Goal: Transaction & Acquisition: Purchase product/service

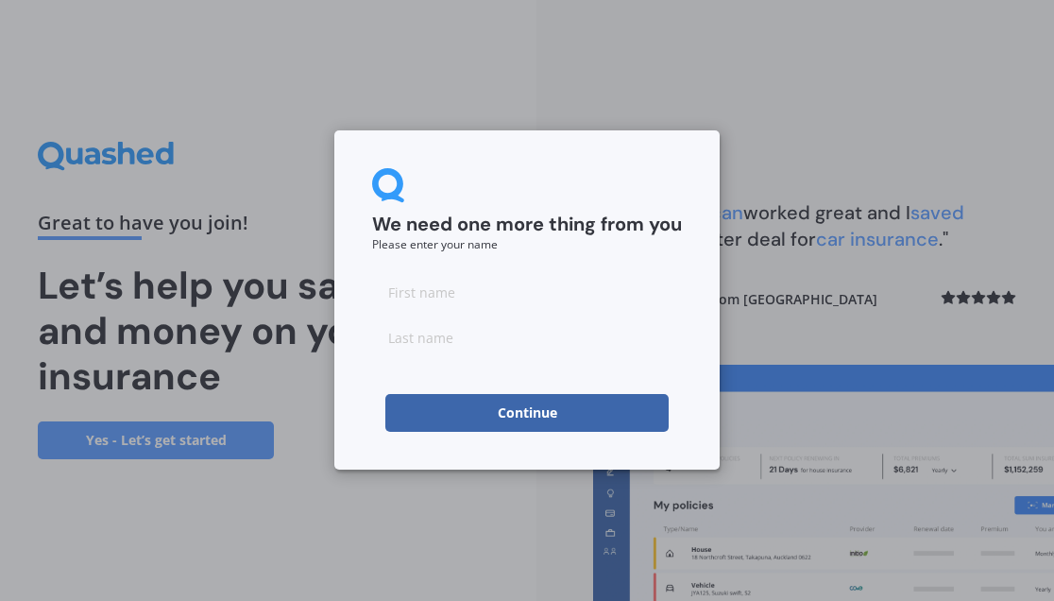
click at [516, 279] on input at bounding box center [527, 292] width 310 height 38
type input "J"
type input "Ling"
click at [491, 405] on button "Continue" at bounding box center [526, 413] width 283 height 38
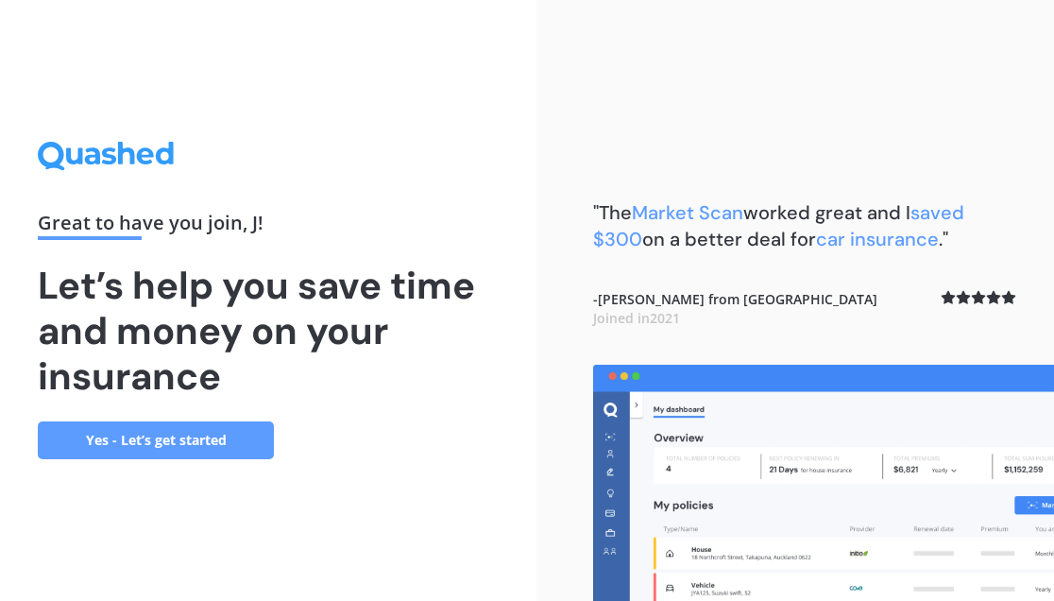
click at [215, 442] on link "Yes - Let’s get started" at bounding box center [156, 440] width 236 height 38
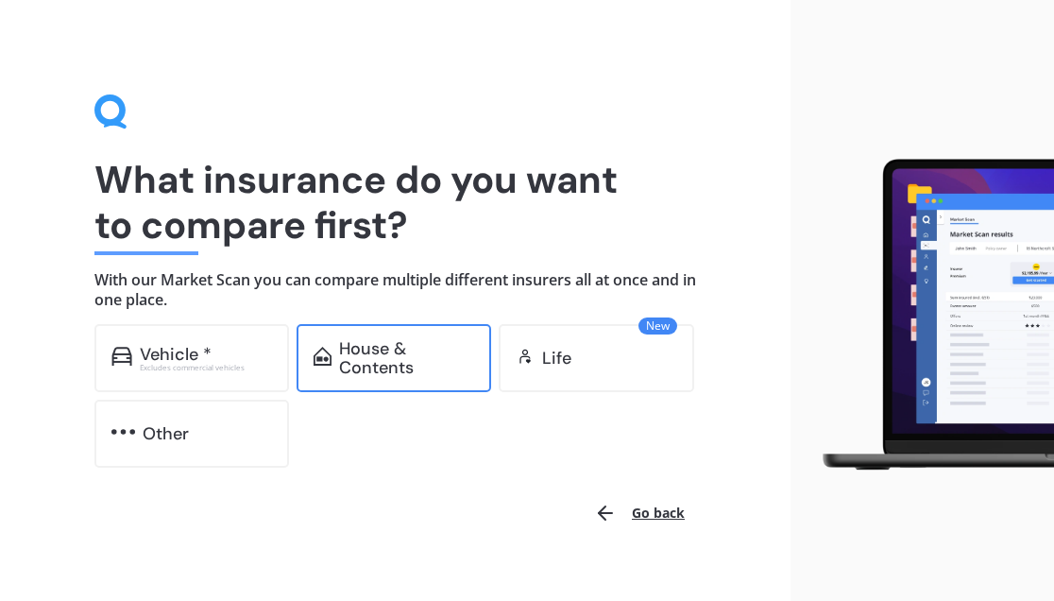
click at [388, 356] on div "House & Contents" at bounding box center [406, 358] width 135 height 38
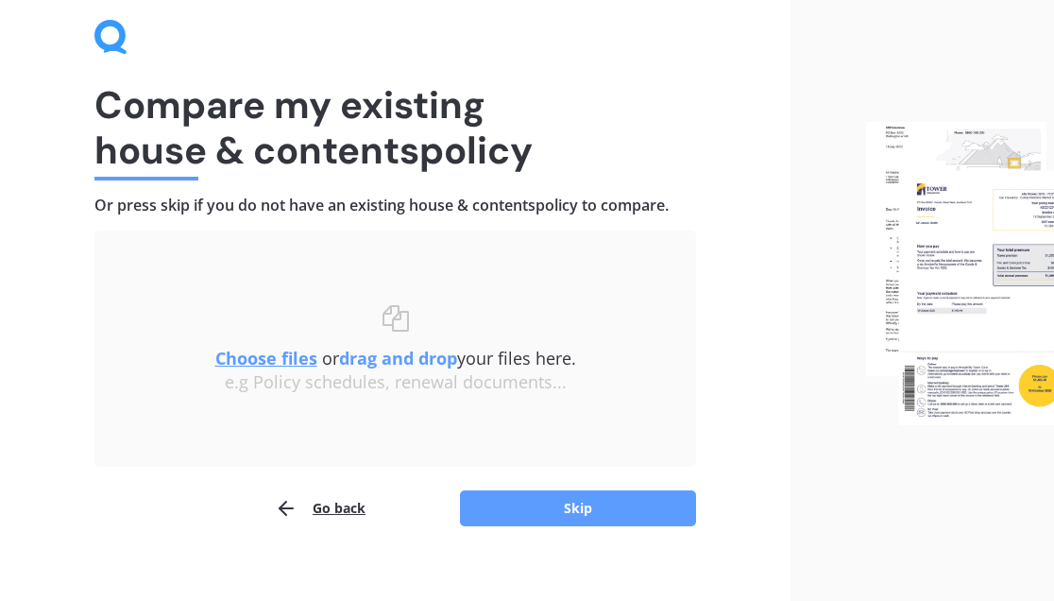
scroll to position [78, 0]
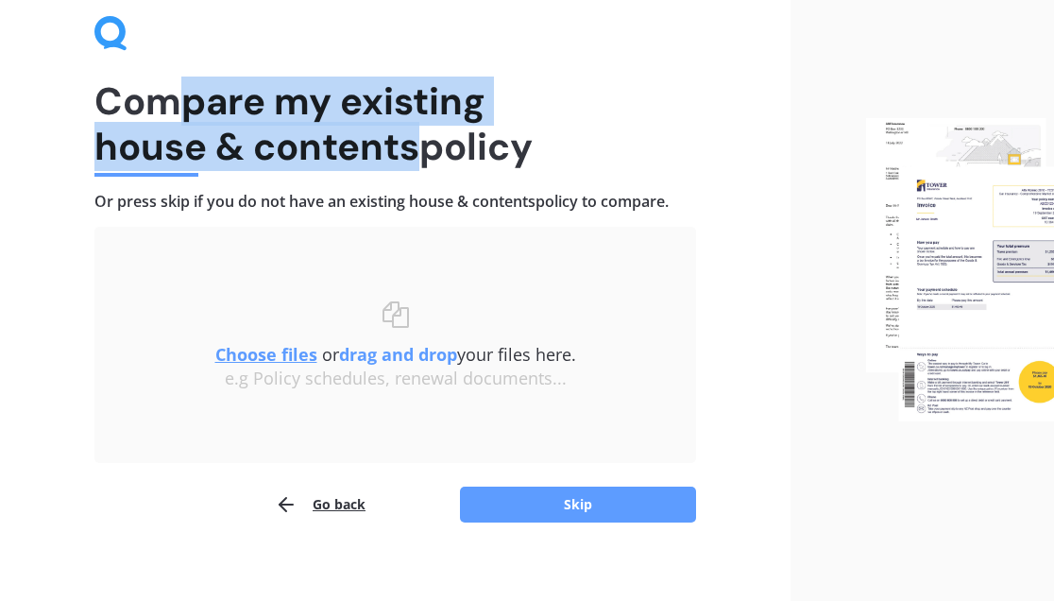
drag, startPoint x: 186, startPoint y: 116, endPoint x: 469, endPoint y: 167, distance: 287.9
click at [466, 169] on h1 "Compare my existing house & contents policy" at bounding box center [395, 123] width 602 height 91
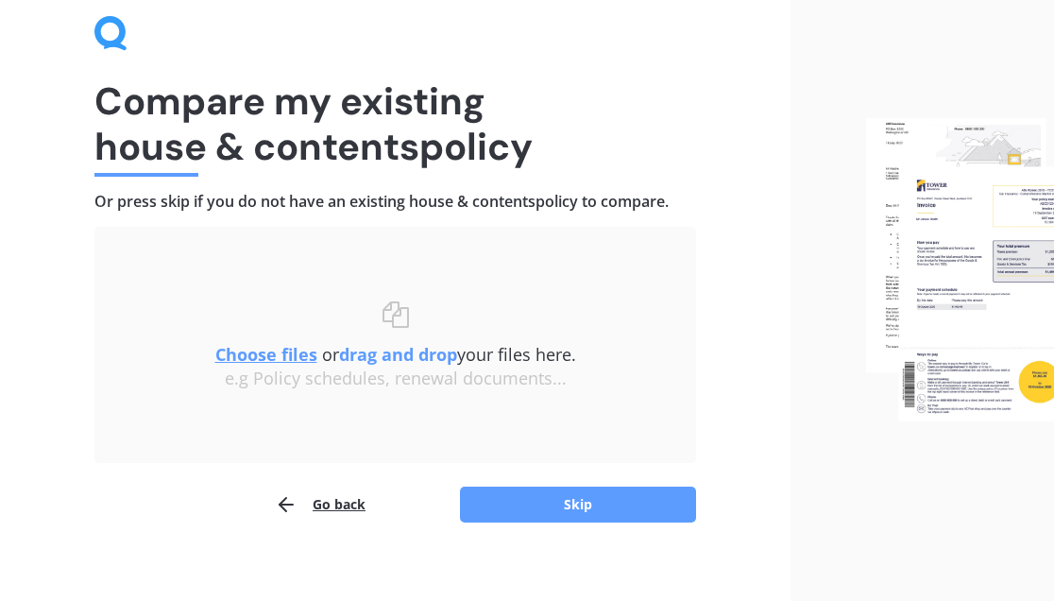
click at [469, 167] on h1 "Compare my existing house & contents policy" at bounding box center [395, 123] width 602 height 91
drag, startPoint x: 468, startPoint y: 167, endPoint x: 150, endPoint y: 93, distance: 326.9
click at [150, 93] on h1 "Compare my existing house & contents policy" at bounding box center [395, 123] width 602 height 91
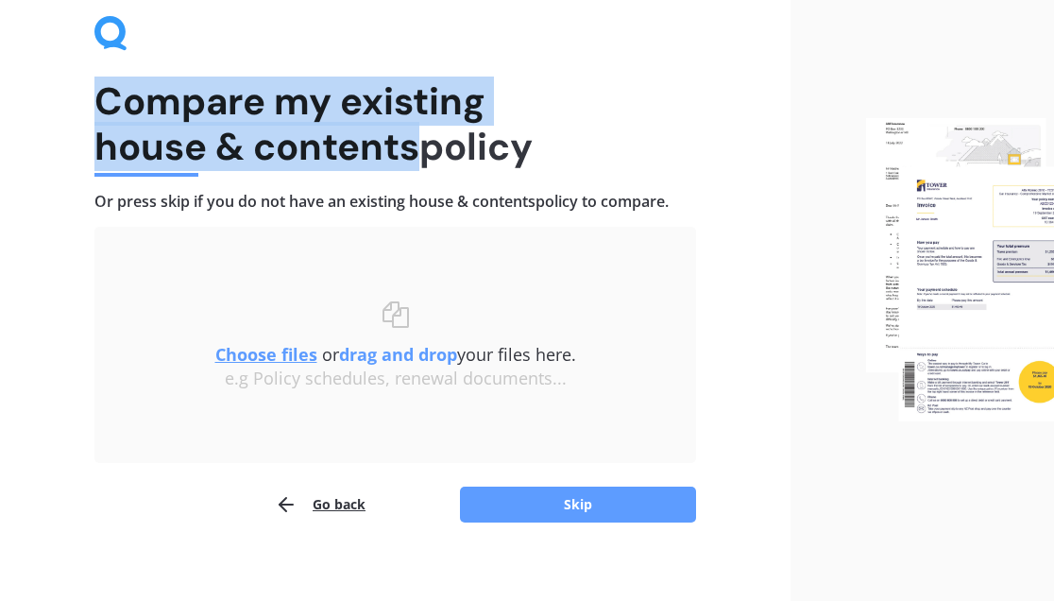
drag, startPoint x: 150, startPoint y: 93, endPoint x: 367, endPoint y: 152, distance: 225.2
click at [367, 152] on h1 "Compare my existing house & contents policy" at bounding box center [395, 123] width 602 height 91
click at [380, 152] on h1 "Compare my existing house & contents policy" at bounding box center [395, 123] width 602 height 91
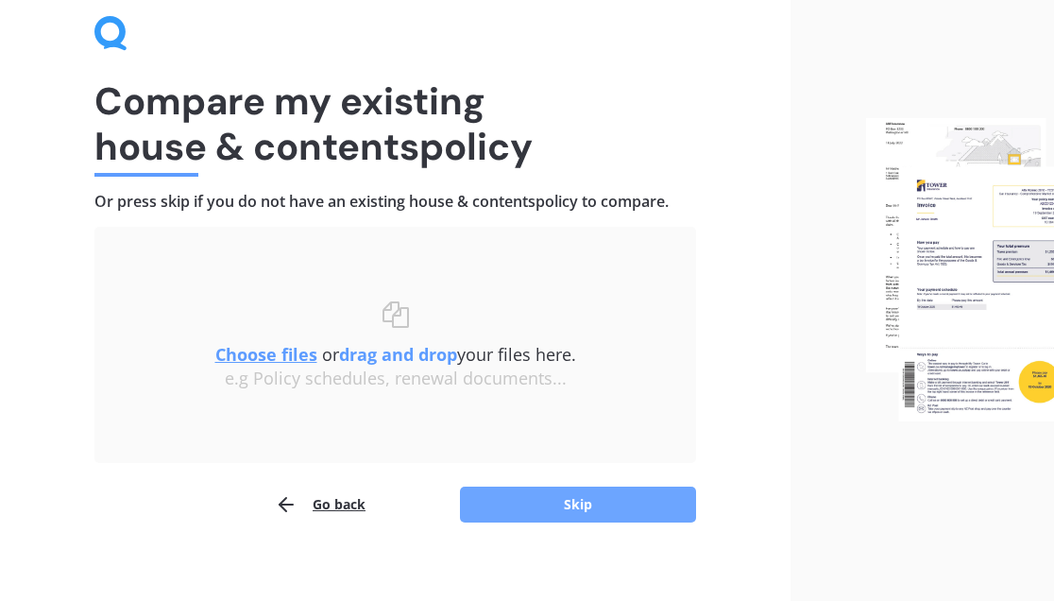
click at [513, 504] on button "Skip" at bounding box center [578, 504] width 236 height 36
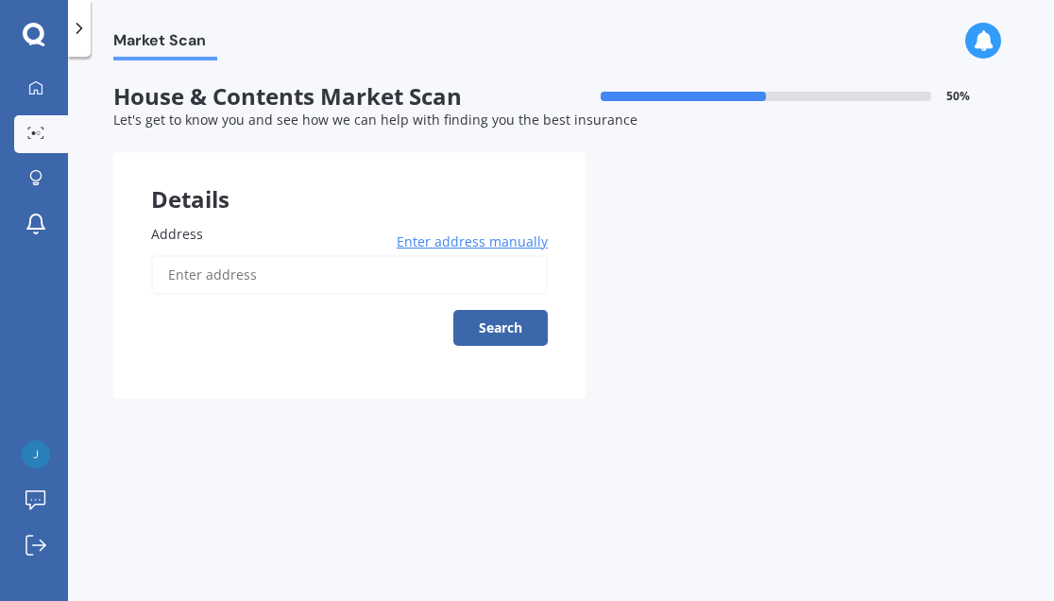
click at [316, 282] on input "Address" at bounding box center [349, 275] width 397 height 40
type input "3A Weri Road, Papakura, Karaka 2113"
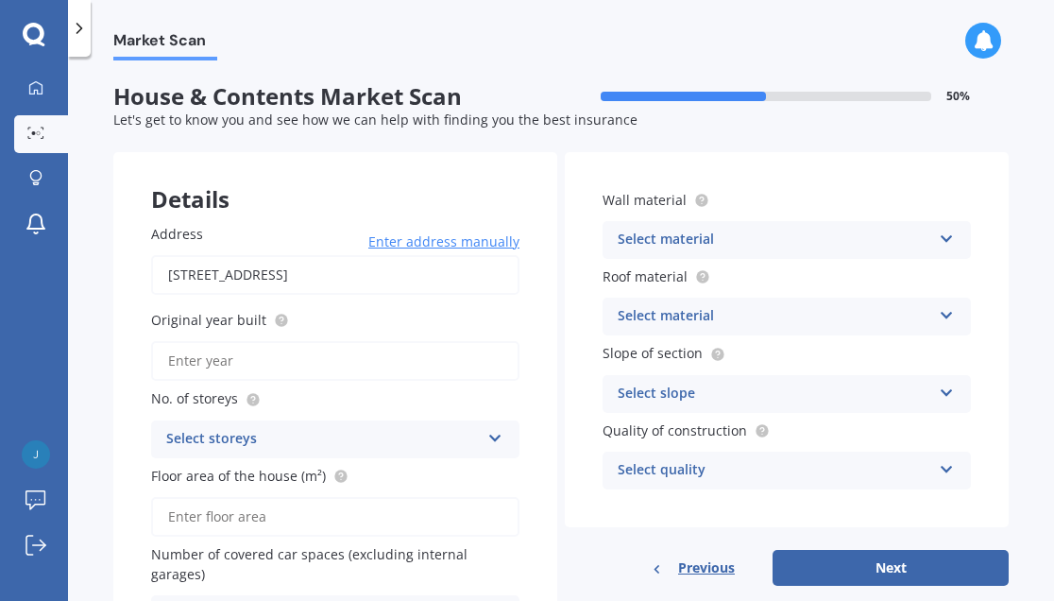
click at [378, 370] on input "Original year built" at bounding box center [335, 361] width 368 height 40
type input "2021"
click at [441, 442] on div "Select storeys" at bounding box center [323, 439] width 314 height 23
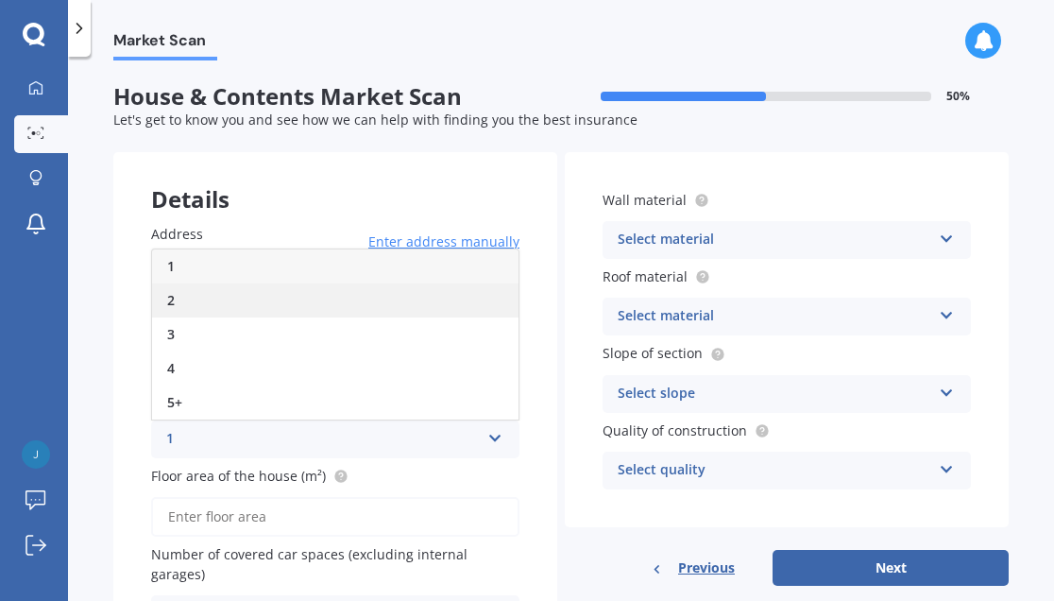
click at [335, 284] on div "2" at bounding box center [335, 300] width 366 height 34
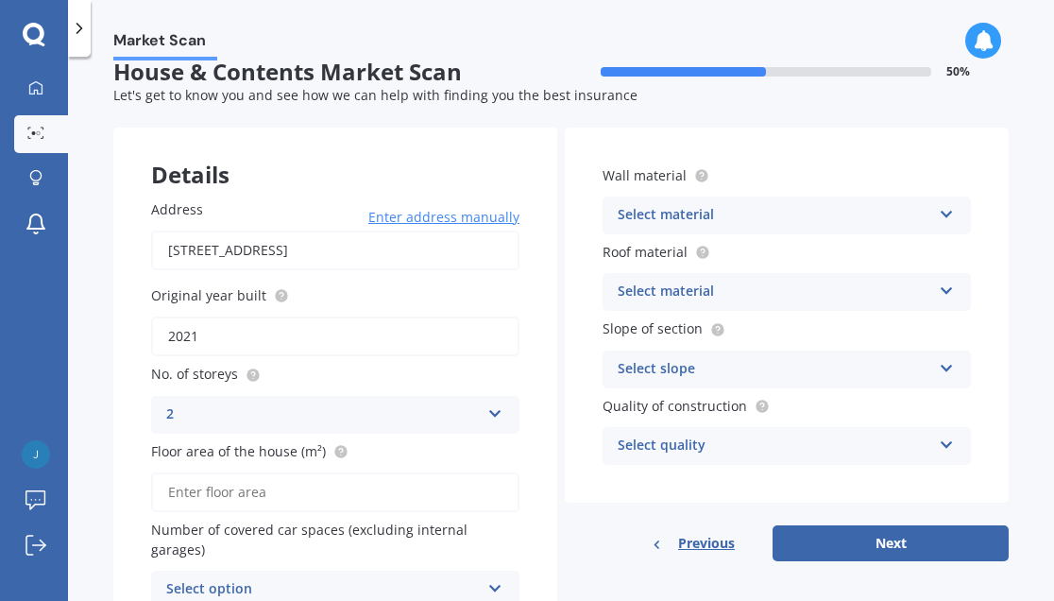
scroll to position [25, 0]
click at [333, 492] on input "Floor area of the house (m²)" at bounding box center [335, 492] width 368 height 40
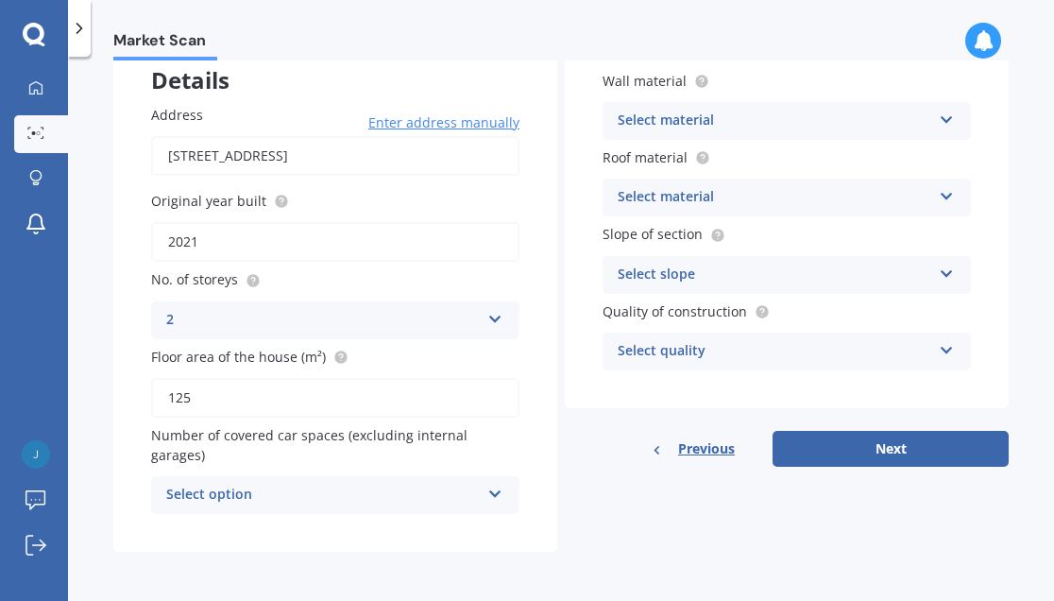
type input "125"
click at [381, 481] on div "Select option 0 1 2 3 4 5+" at bounding box center [335, 495] width 368 height 38
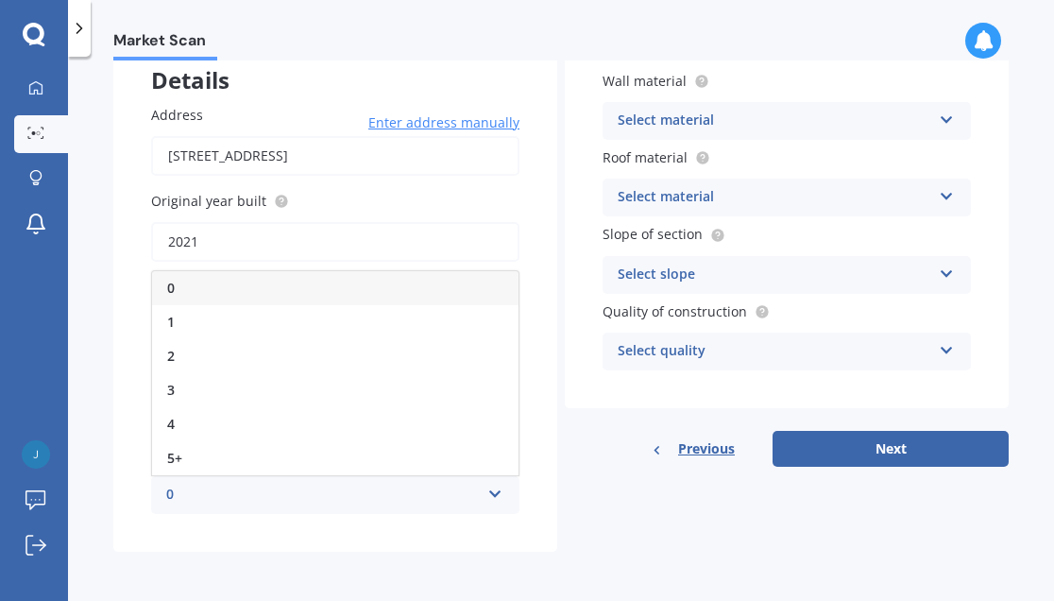
click at [346, 284] on div "0" at bounding box center [335, 288] width 366 height 34
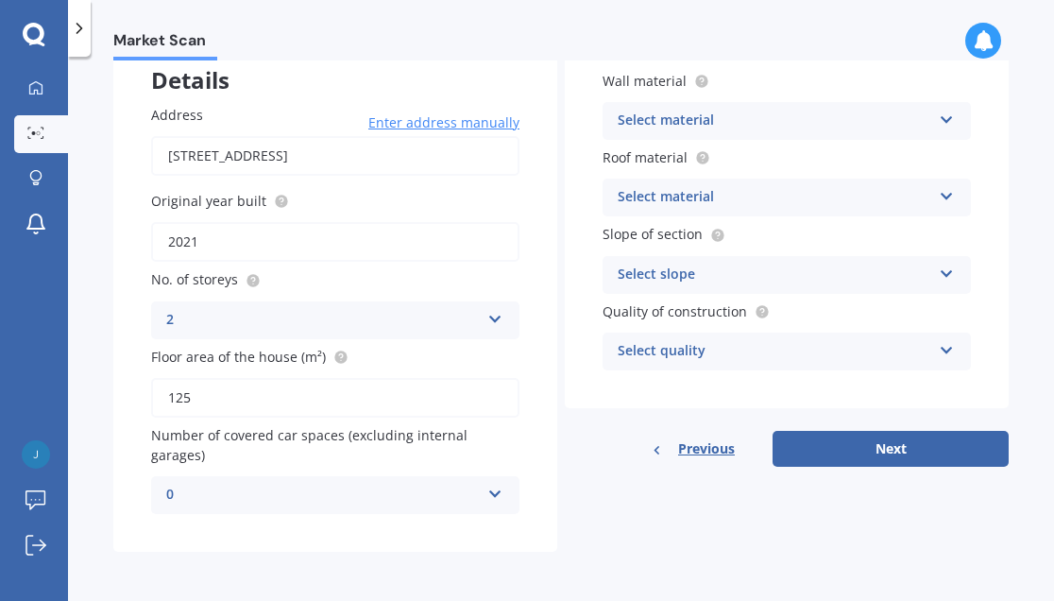
scroll to position [0, 0]
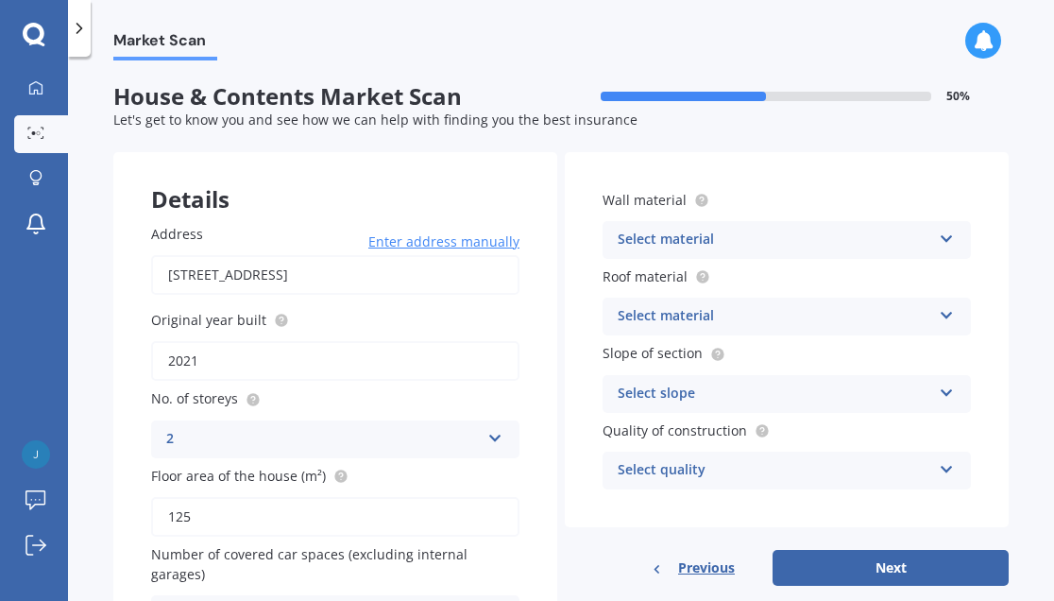
click at [763, 236] on div "Select material" at bounding box center [775, 240] width 314 height 23
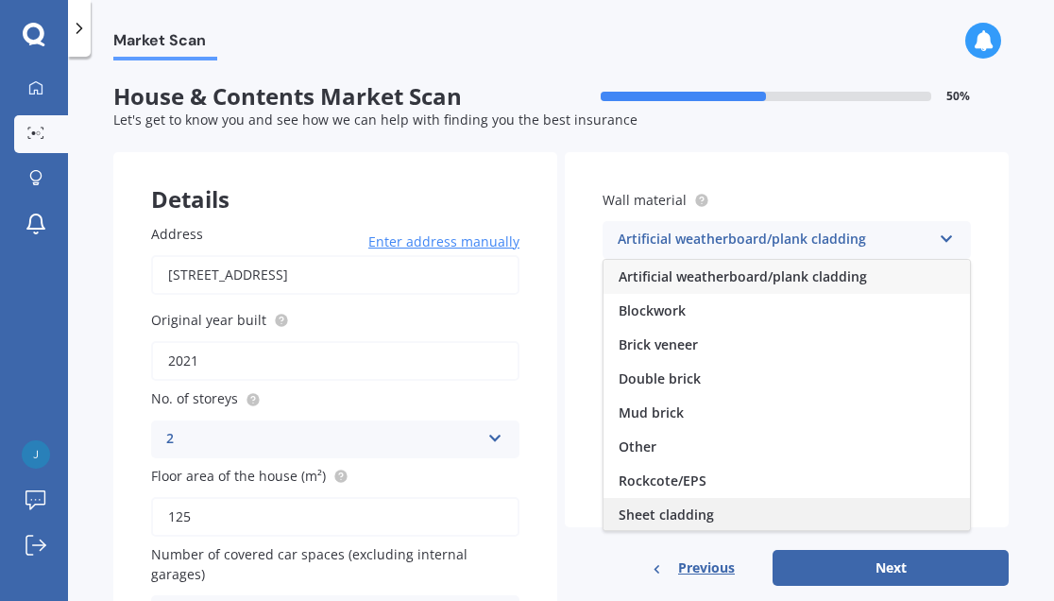
click at [731, 515] on div "Sheet cladding" at bounding box center [787, 515] width 366 height 34
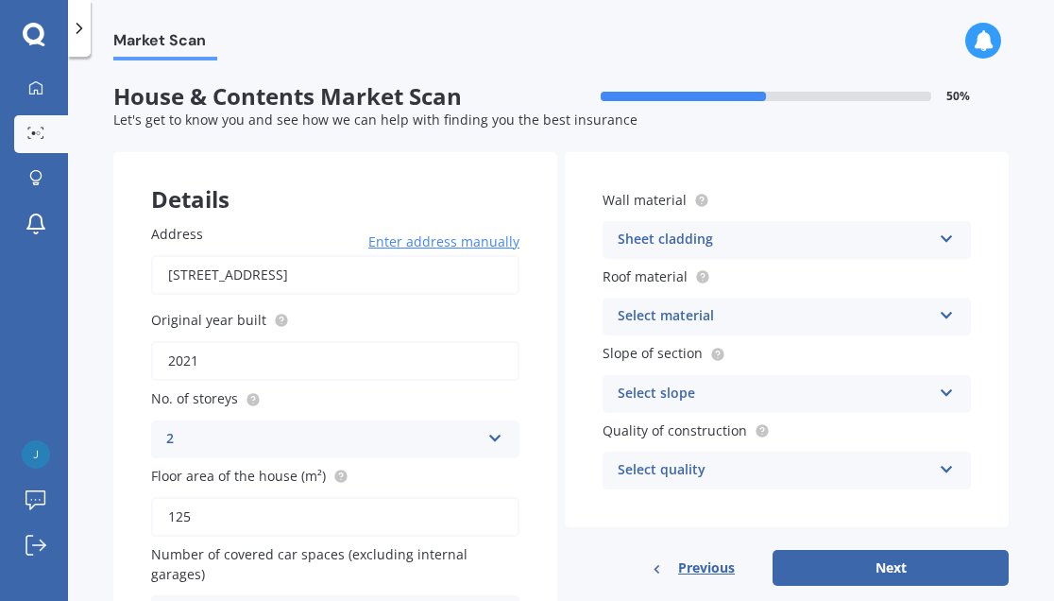
click at [769, 318] on div "Select material" at bounding box center [775, 316] width 314 height 23
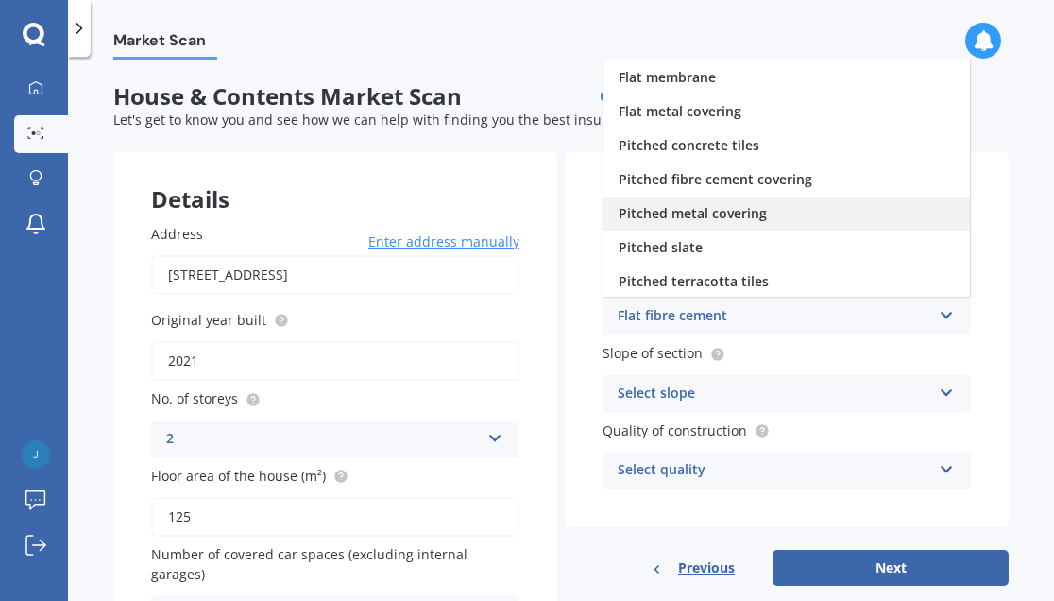
click at [765, 205] on div "Pitched metal covering" at bounding box center [787, 213] width 366 height 34
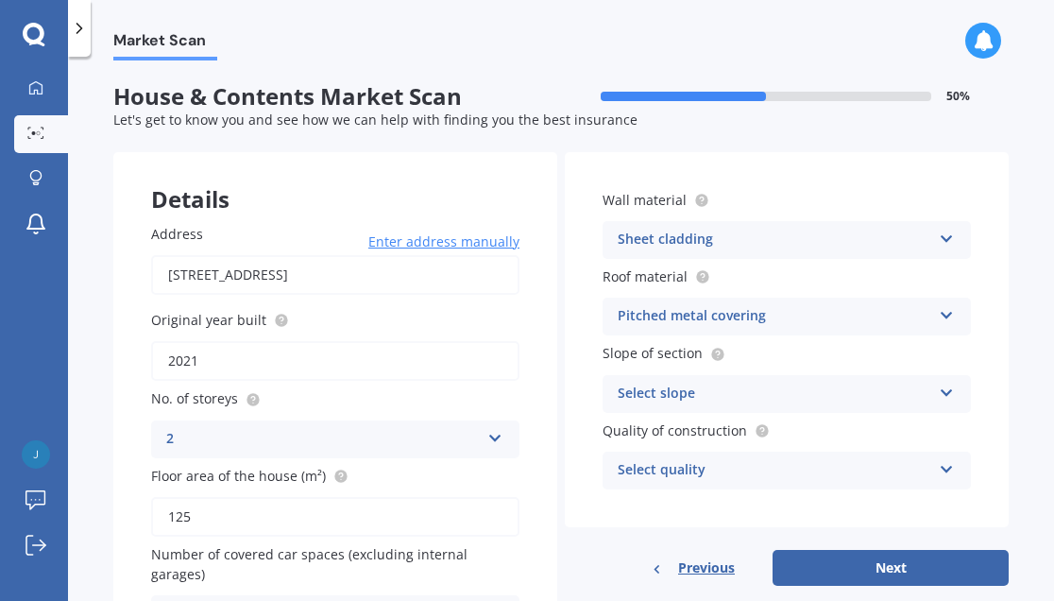
click at [782, 391] on div "Select slope" at bounding box center [775, 394] width 314 height 23
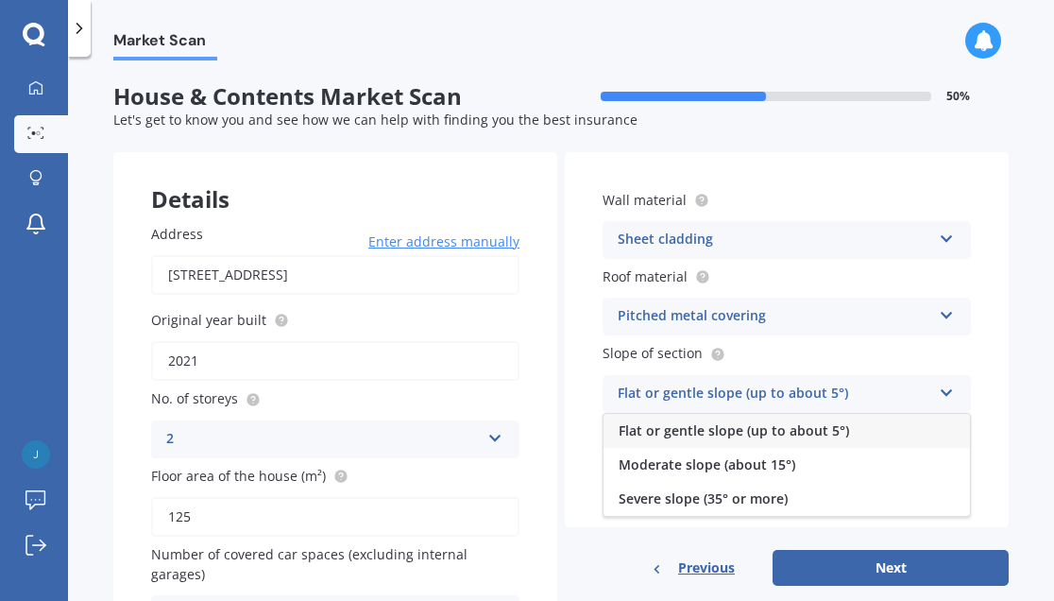
click at [806, 439] on span "Flat or gentle slope (up to about 5°)" at bounding box center [734, 430] width 230 height 18
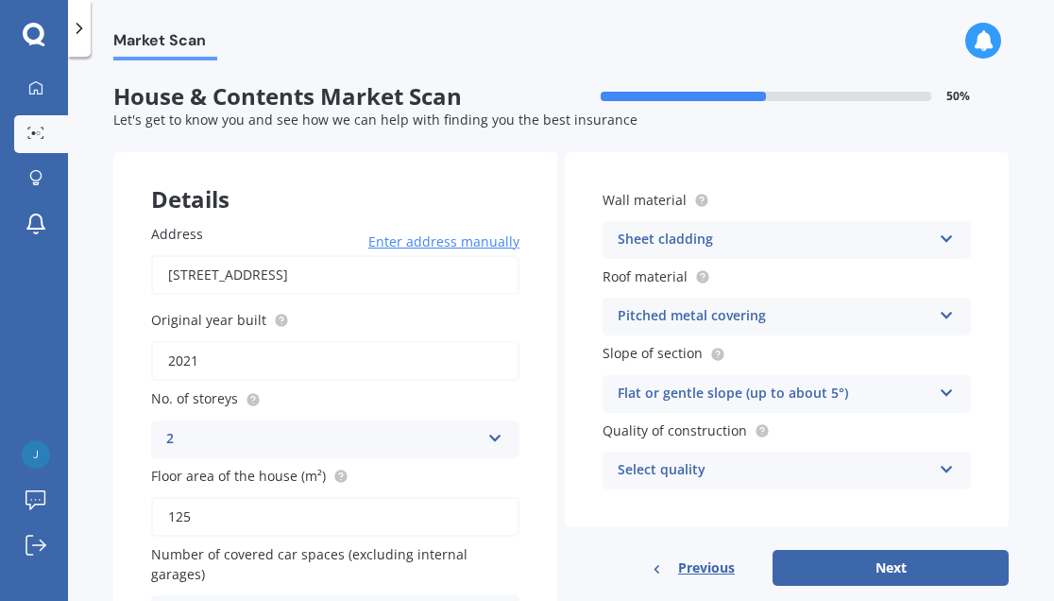
click at [830, 473] on div "Select quality" at bounding box center [775, 470] width 314 height 23
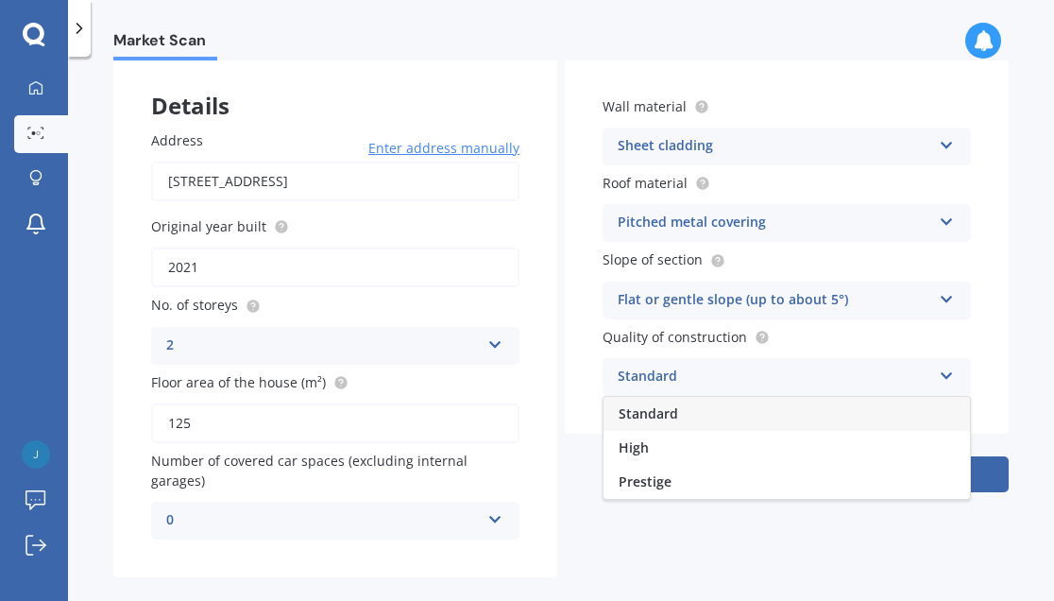
scroll to position [122, 0]
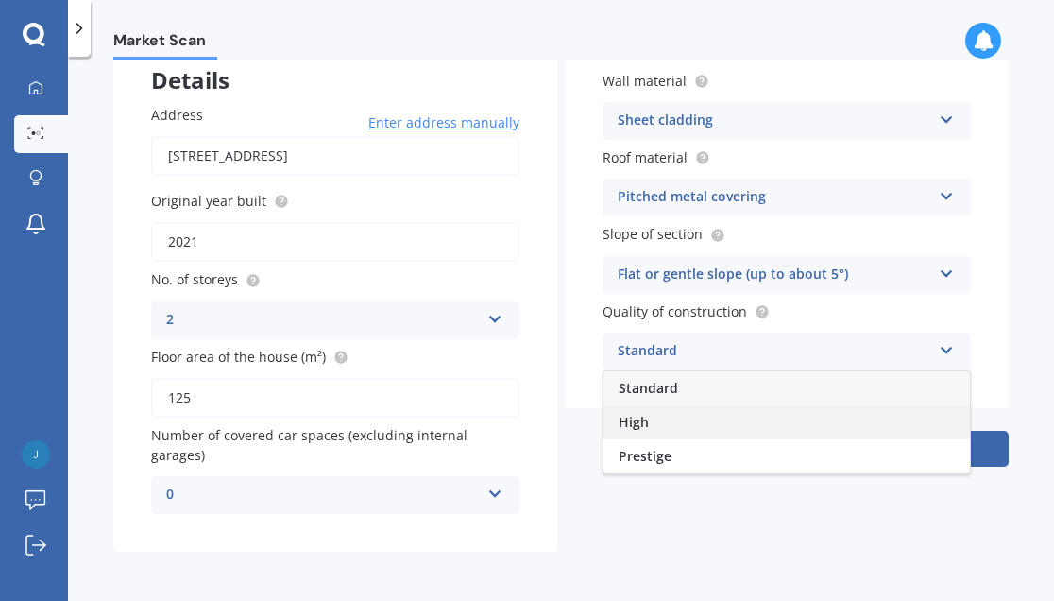
click at [838, 411] on div "High" at bounding box center [787, 422] width 366 height 34
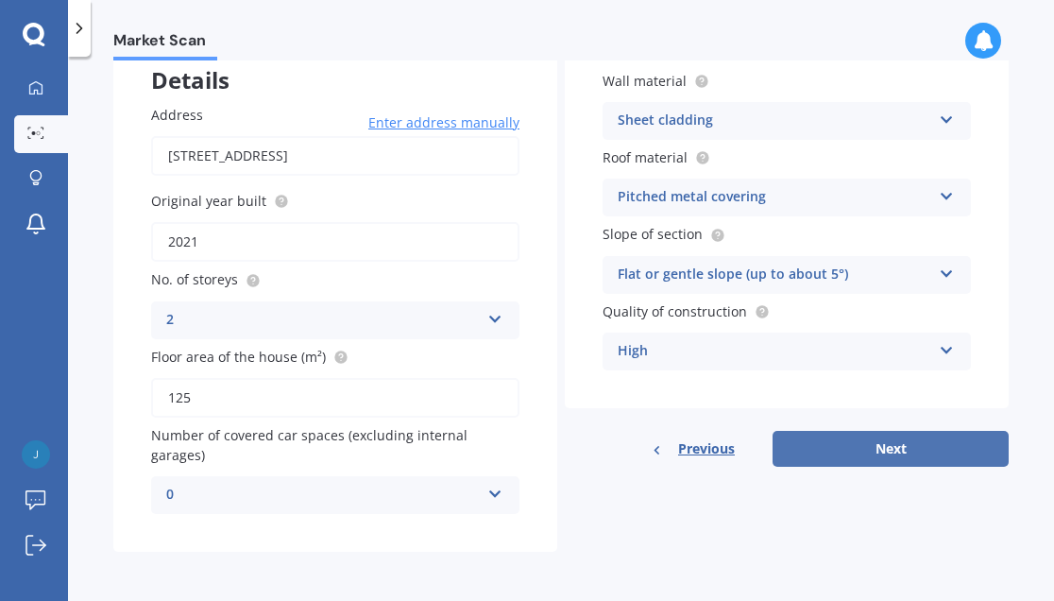
click at [894, 455] on button "Next" at bounding box center [891, 449] width 236 height 36
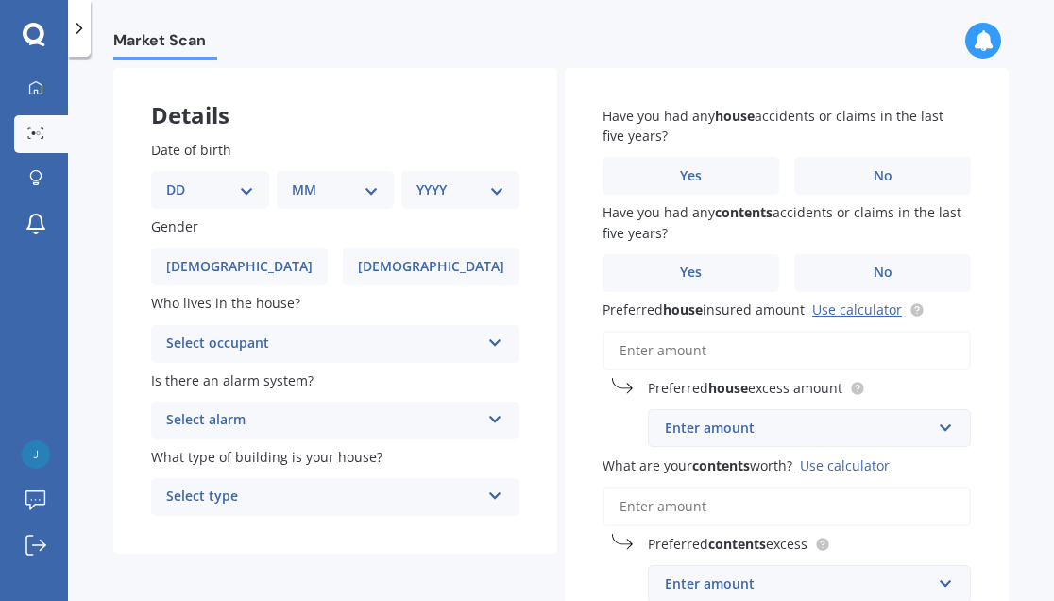
scroll to position [0, 0]
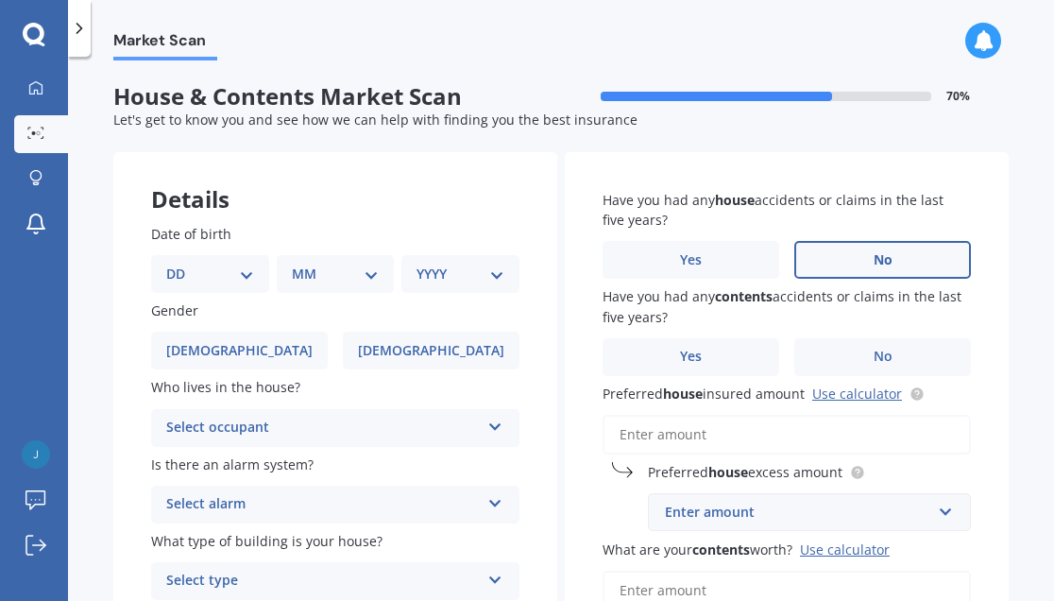
click at [842, 252] on label "No" at bounding box center [882, 260] width 177 height 38
click at [0, 0] on input "No" at bounding box center [0, 0] width 0 height 0
click at [842, 361] on label "No" at bounding box center [882, 357] width 177 height 38
click at [0, 0] on input "No" at bounding box center [0, 0] width 0 height 0
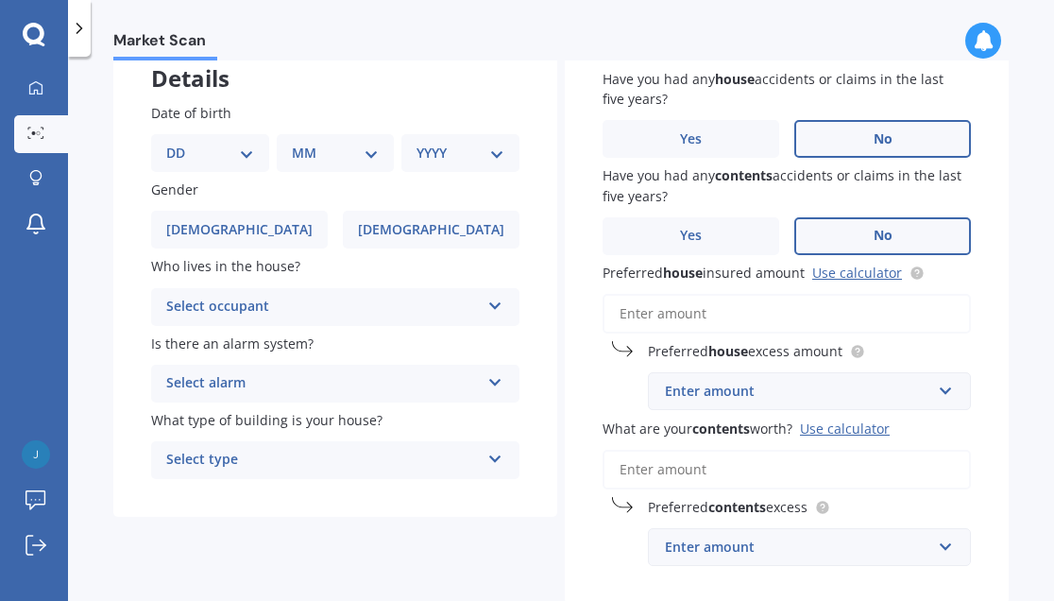
scroll to position [128, 0]
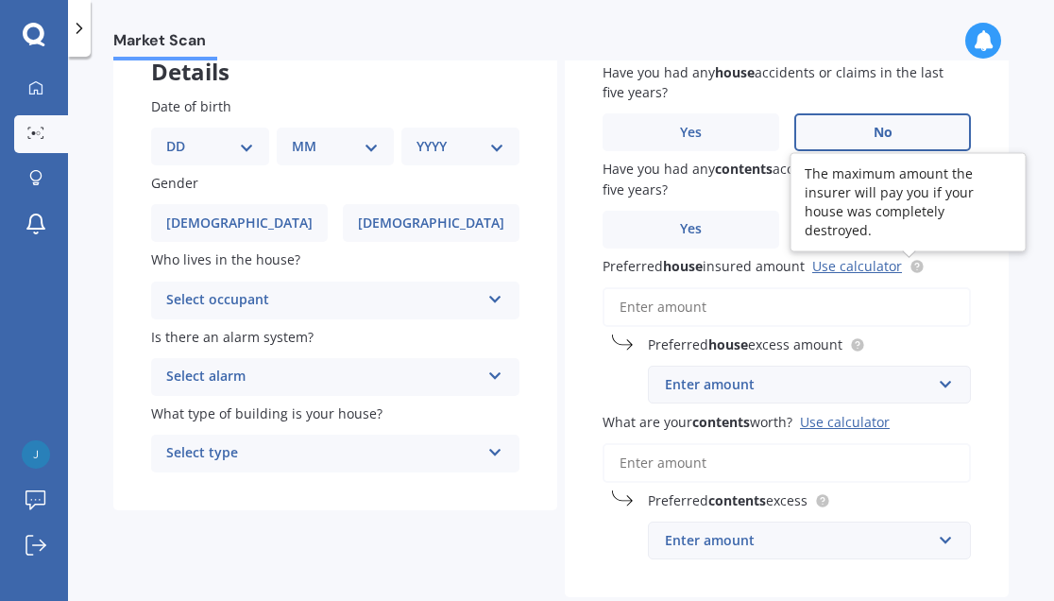
click at [914, 266] on circle at bounding box center [917, 266] width 12 height 12
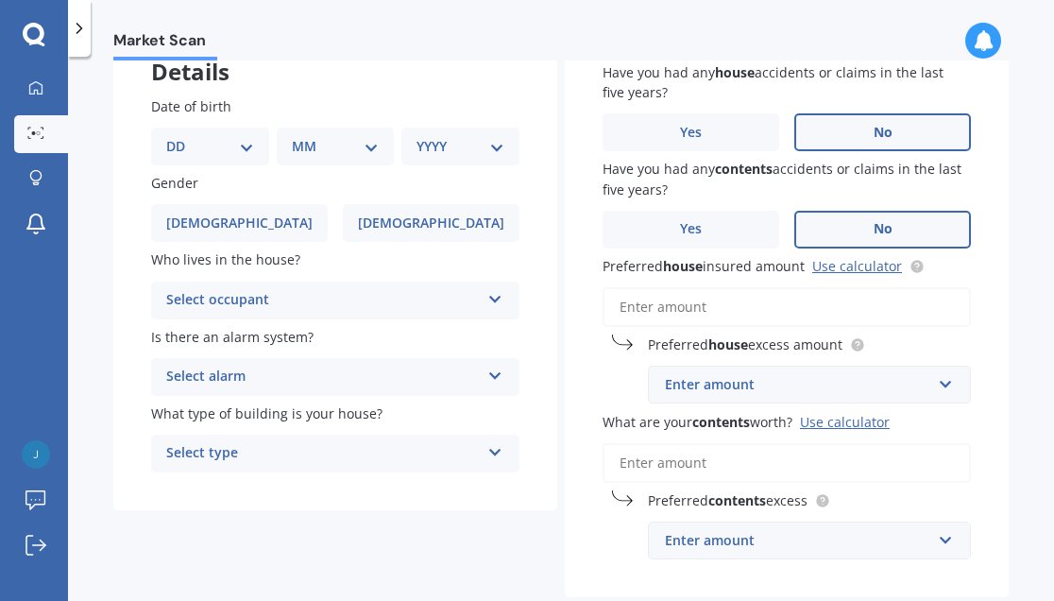
click at [874, 313] on input "Preferred house insured amount Use calculator" at bounding box center [787, 307] width 368 height 40
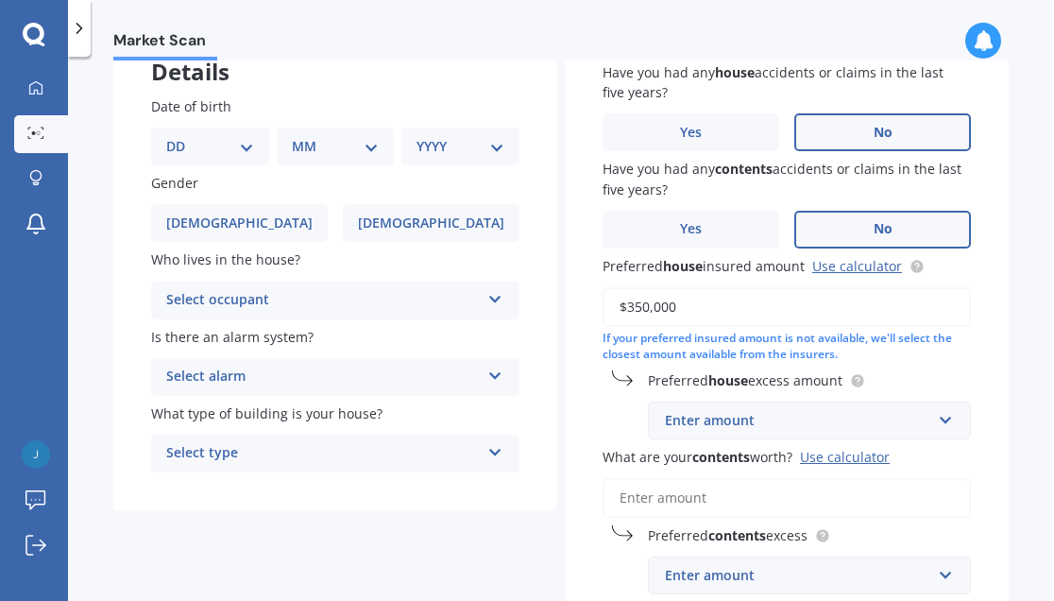
type input "$350,000"
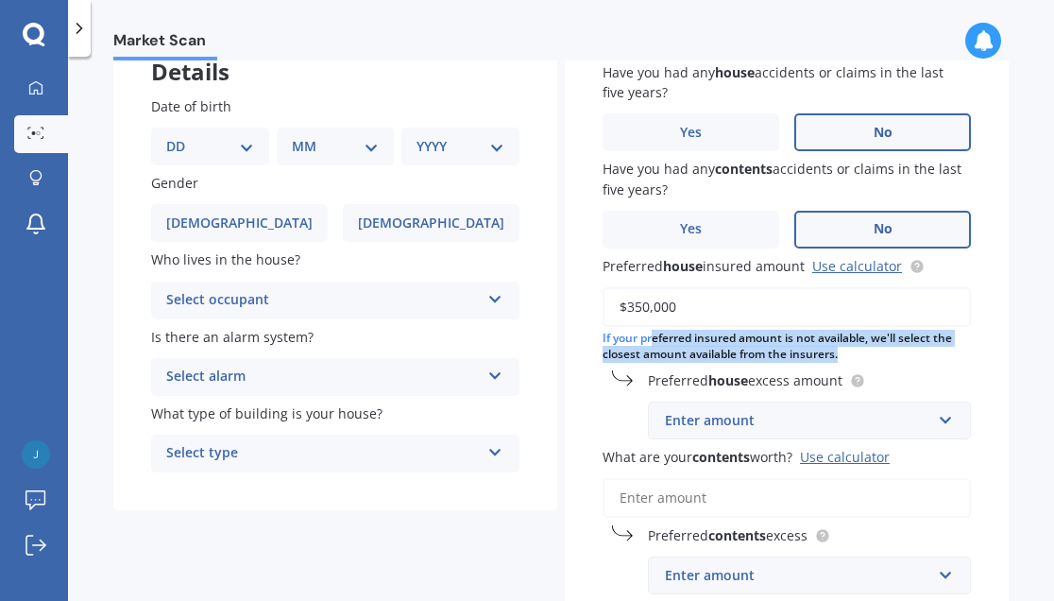
drag, startPoint x: 648, startPoint y: 346, endPoint x: 817, endPoint y: 367, distance: 170.5
click at [817, 366] on div "Have you had any house accidents or claims in the last five years? Yes No Have …" at bounding box center [787, 329] width 444 height 608
click at [817, 367] on div "Have you had any house accidents or claims in the last five years? Yes No Have …" at bounding box center [787, 329] width 444 height 608
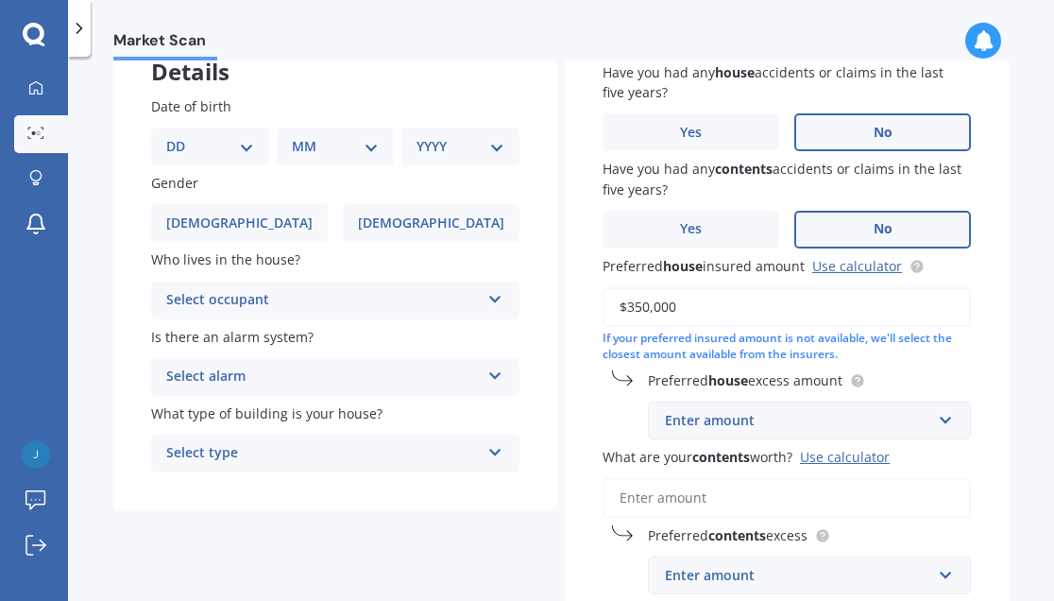
click at [791, 417] on div "Enter amount" at bounding box center [798, 420] width 266 height 21
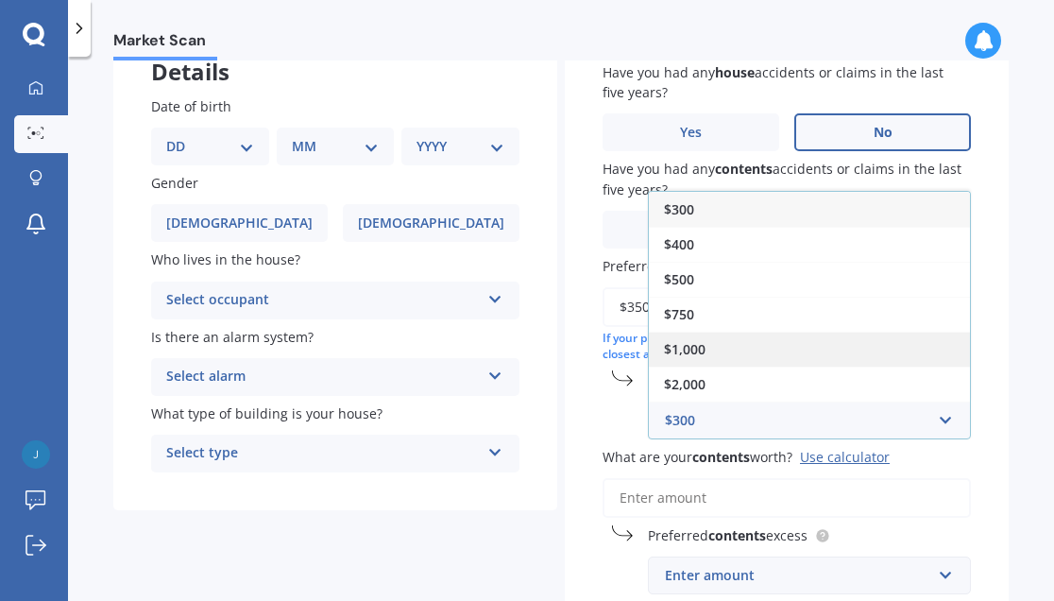
click at [844, 359] on div "$1,000" at bounding box center [809, 349] width 321 height 35
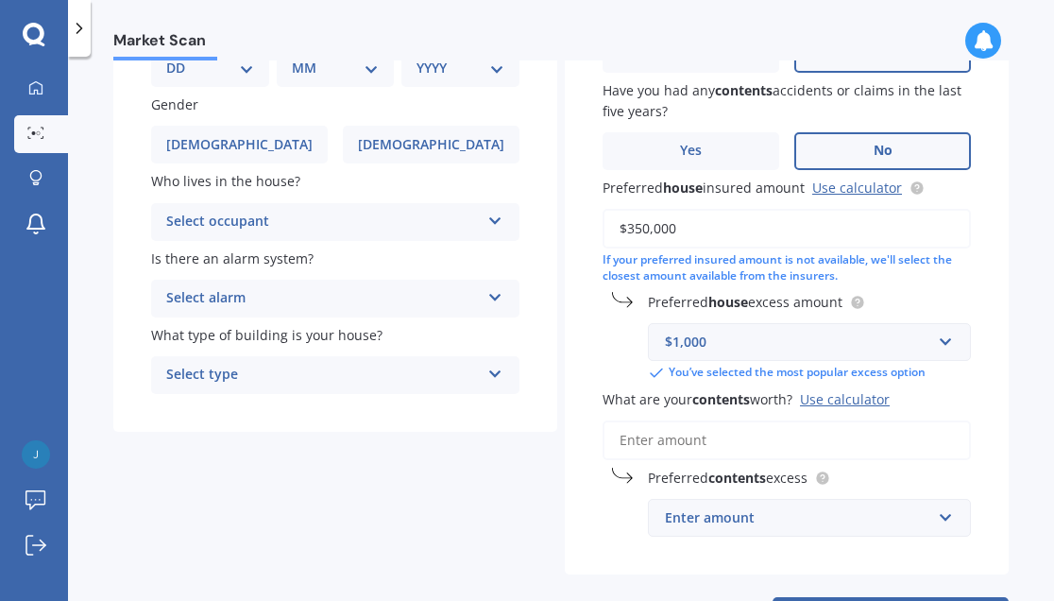
scroll to position [243, 0]
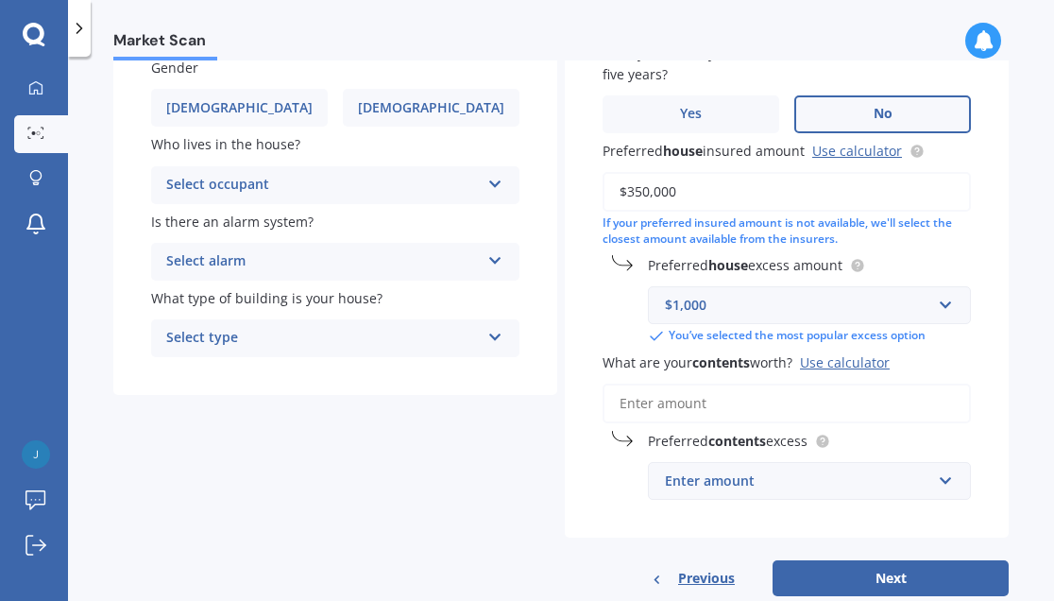
click at [842, 415] on input "What are your contents worth? Use calculator" at bounding box center [787, 403] width 368 height 40
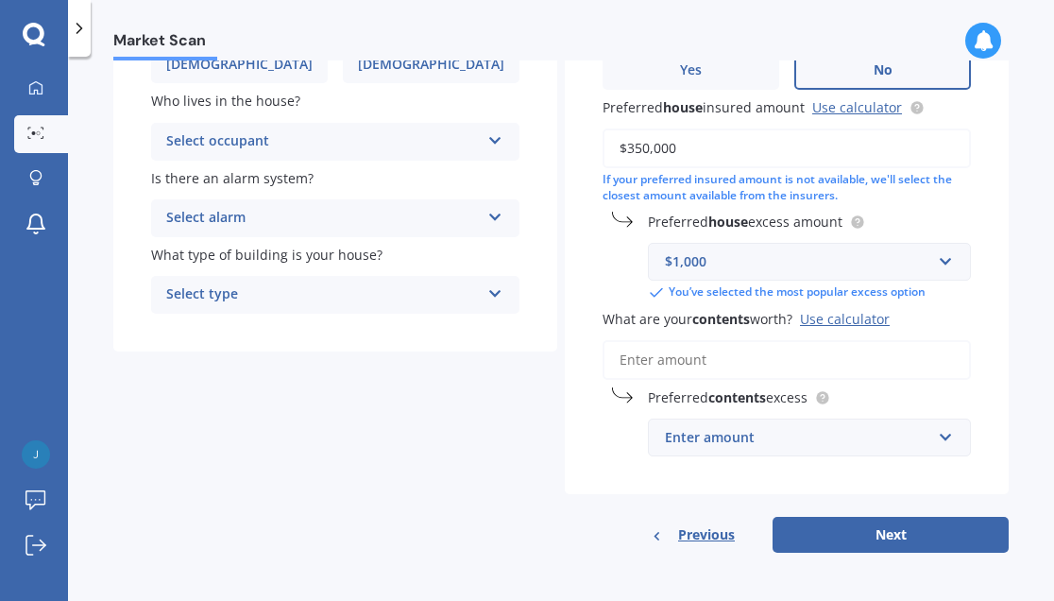
scroll to position [291, 0]
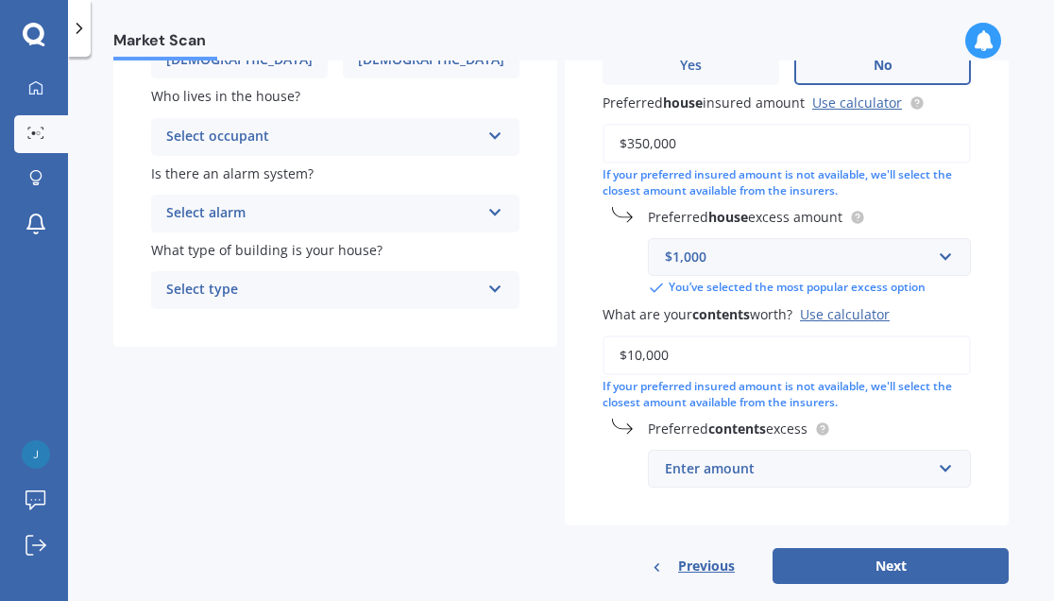
type input "$10,000"
click at [836, 466] on div "Enter amount" at bounding box center [798, 468] width 266 height 21
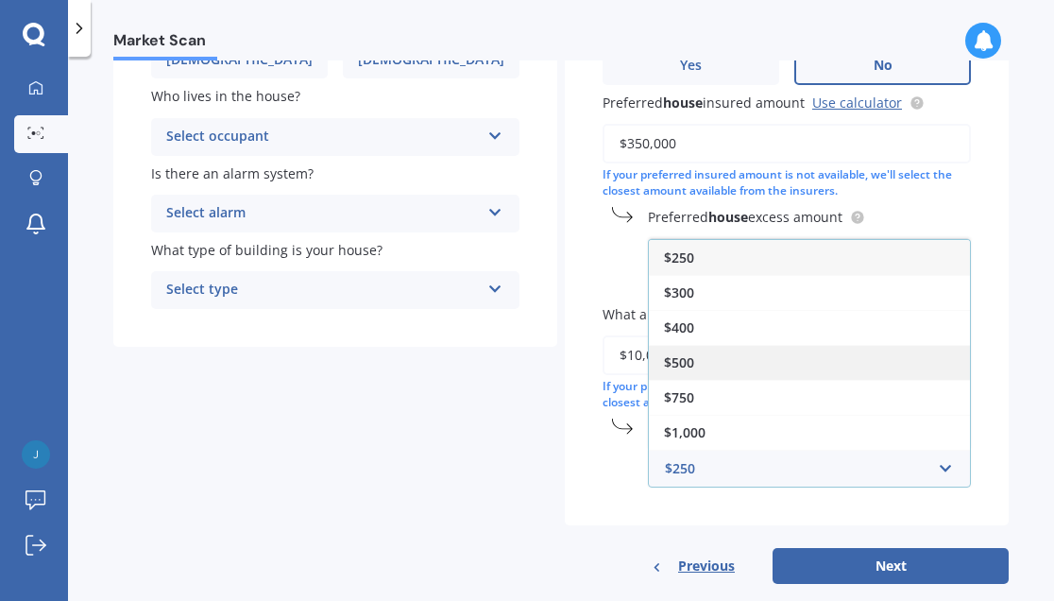
click at [844, 360] on div "$500" at bounding box center [809, 362] width 321 height 35
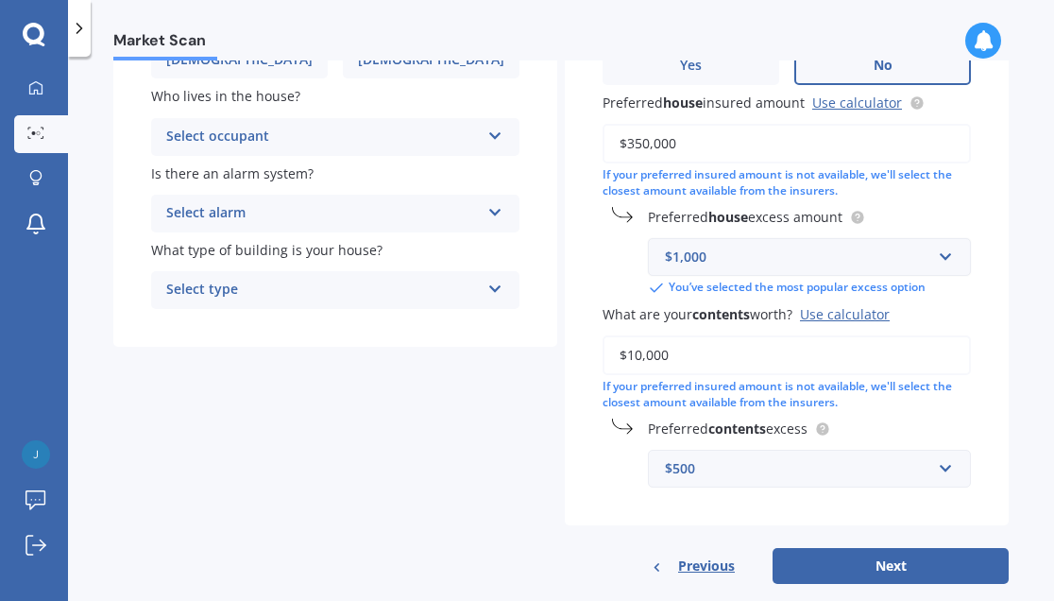
click at [841, 265] on div "$1,000" at bounding box center [798, 257] width 266 height 21
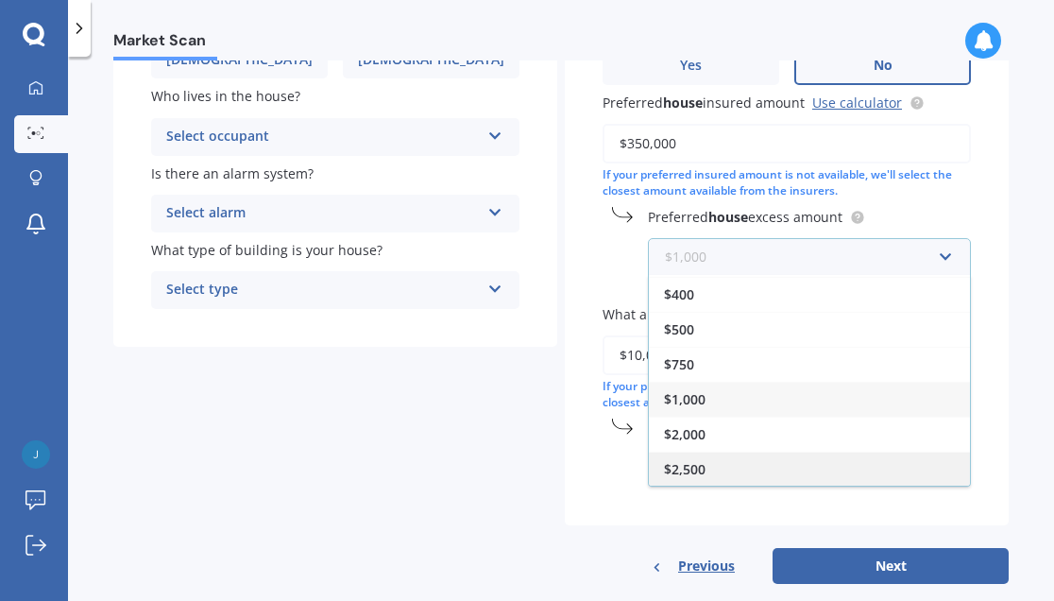
scroll to position [327, 0]
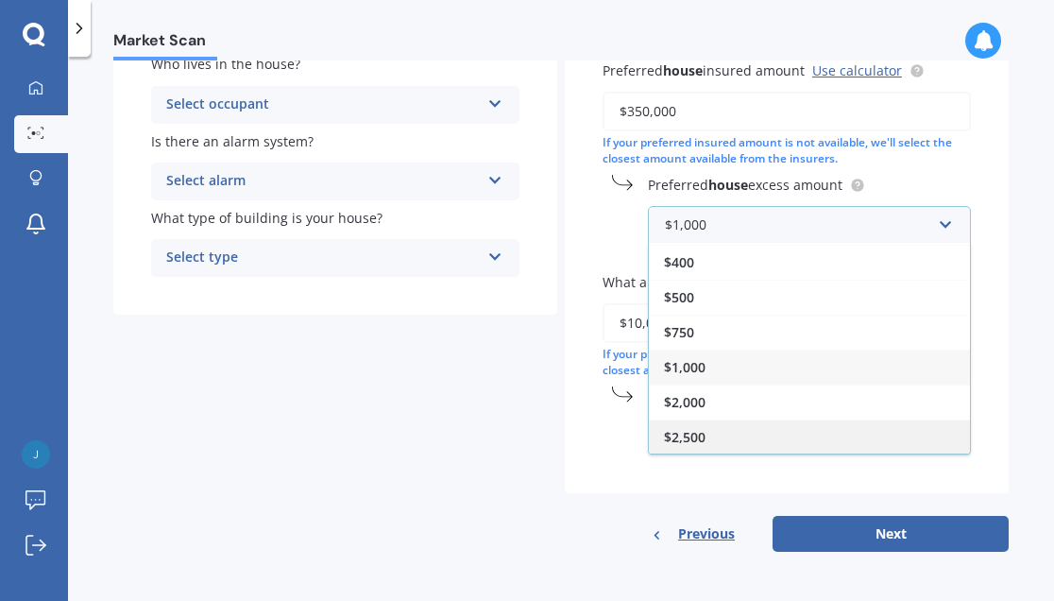
click at [804, 432] on div "$2,500" at bounding box center [809, 436] width 321 height 35
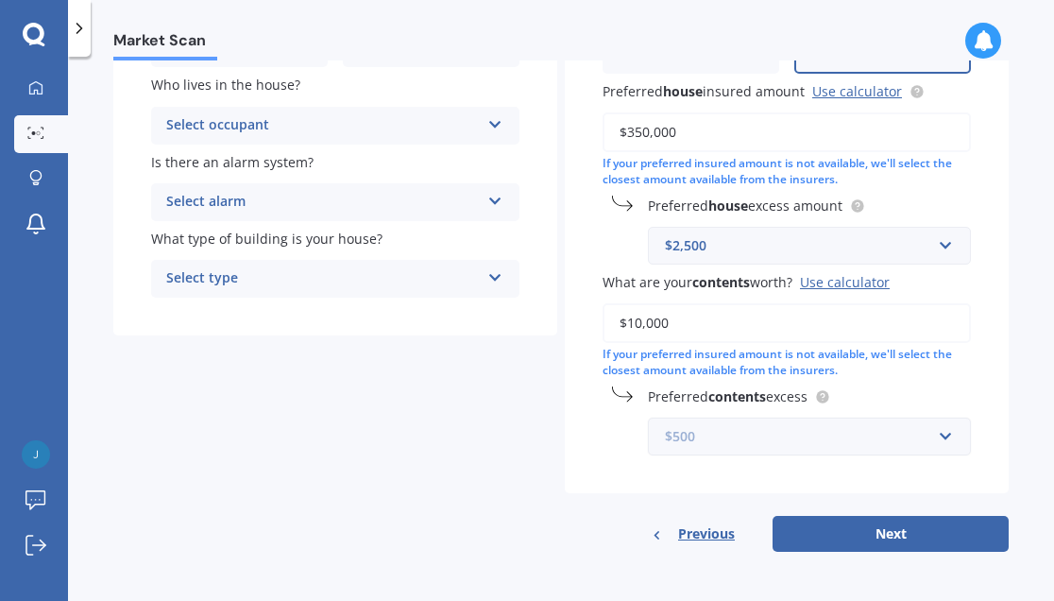
click at [877, 448] on input "text" at bounding box center [803, 436] width 306 height 36
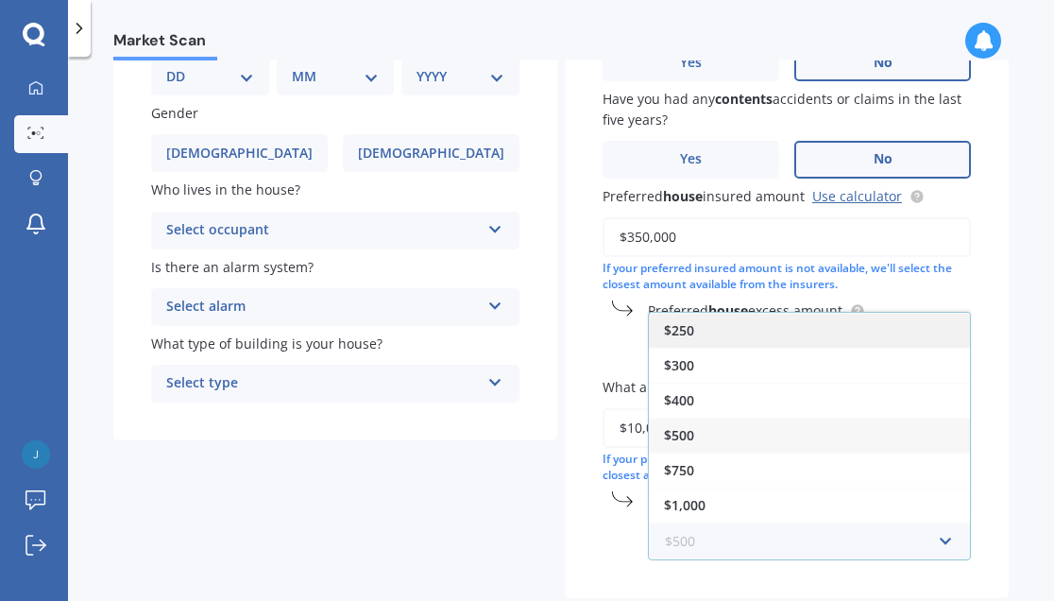
scroll to position [188, 0]
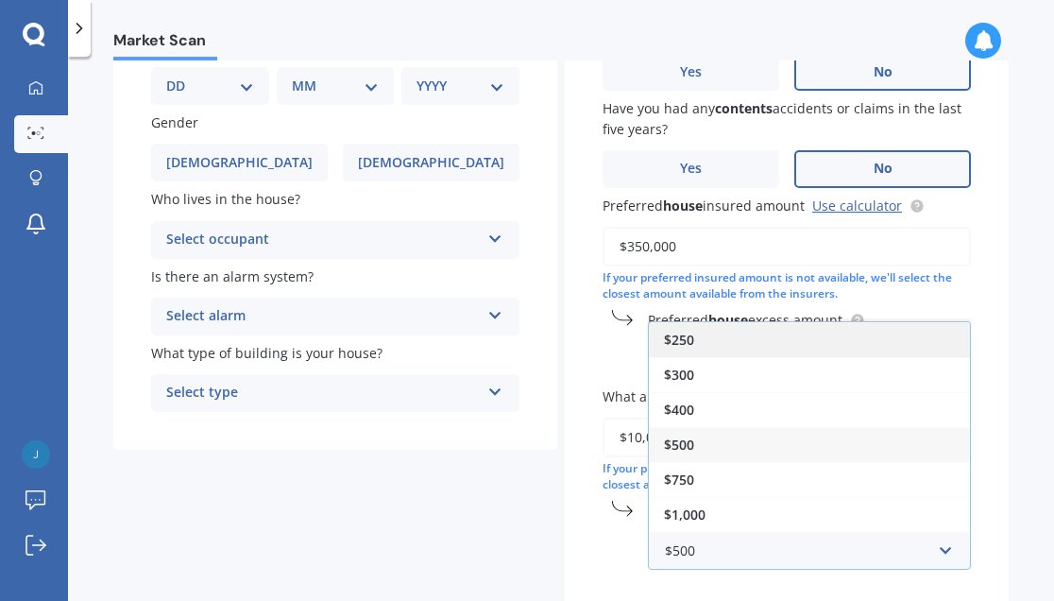
click at [790, 351] on div "$250" at bounding box center [809, 339] width 321 height 35
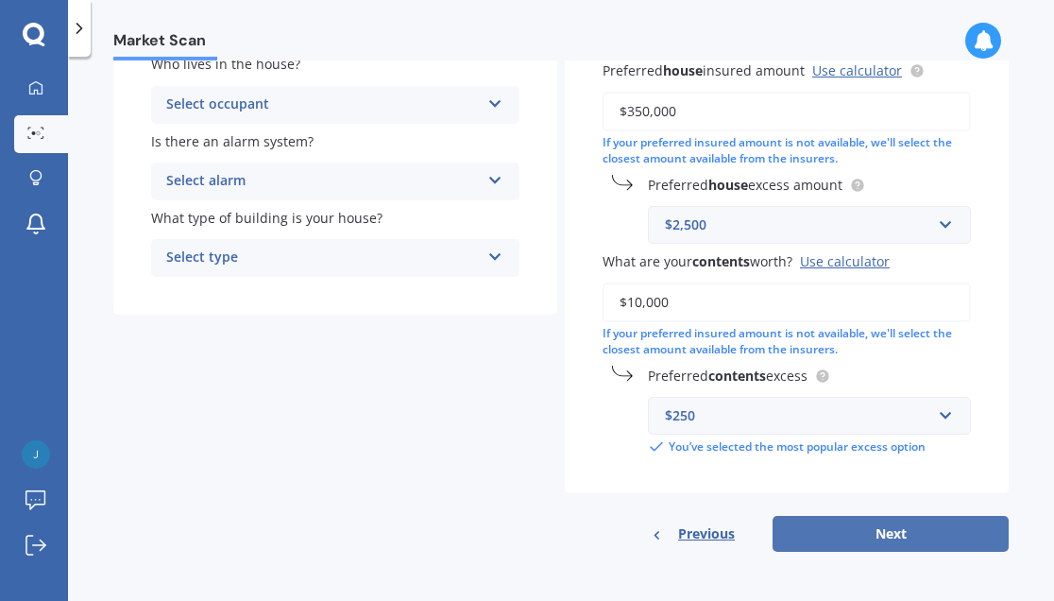
click at [895, 536] on button "Next" at bounding box center [891, 534] width 236 height 36
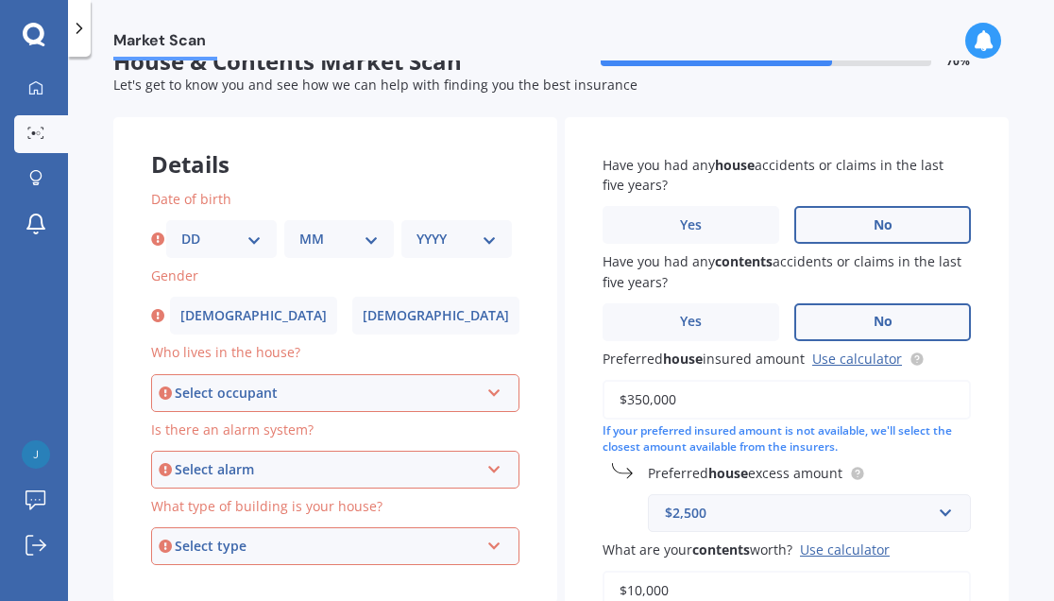
scroll to position [0, 0]
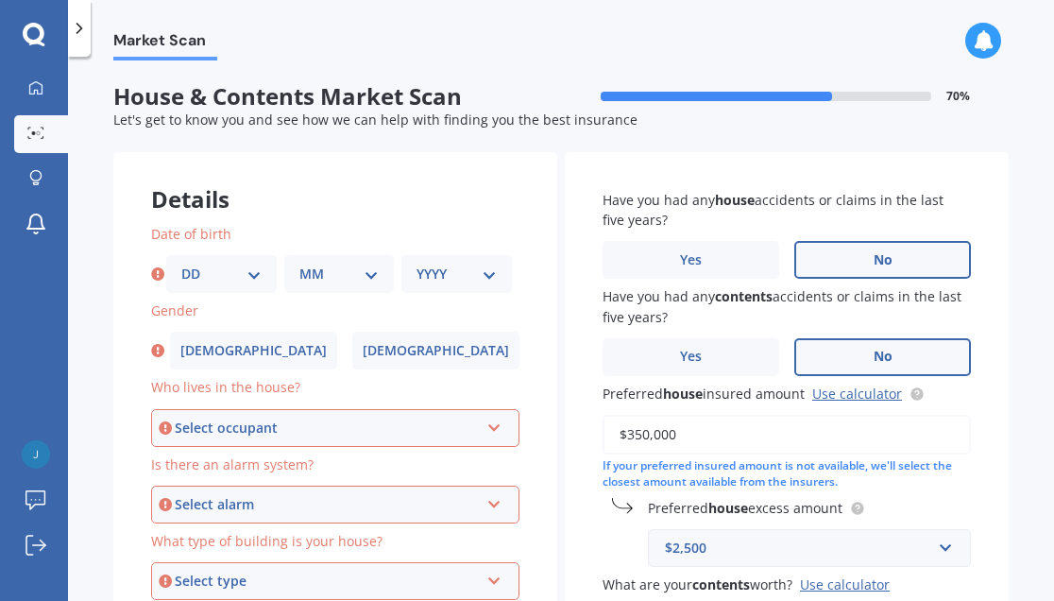
click at [261, 273] on div "DD 01 02 03 04 05 06 07 08 09 10 11 12 13 14 15 16 17 18 19 20 21 22 23 24 25 2…" at bounding box center [221, 274] width 111 height 38
click at [221, 277] on select "DD 01 02 03 04 05 06 07 08 09 10 11 12 13 14 15 16 17 18 19 20 21 22 23 24 25 2…" at bounding box center [221, 274] width 80 height 21
select select "25"
click at [181, 264] on select "DD 01 02 03 04 05 06 07 08 09 10 11 12 13 14 15 16 17 18 19 20 21 22 23 24 25 2…" at bounding box center [221, 274] width 80 height 21
click at [332, 267] on select "MM 01 02 03 04 05 06 07 08 09 10 11 12" at bounding box center [339, 274] width 80 height 21
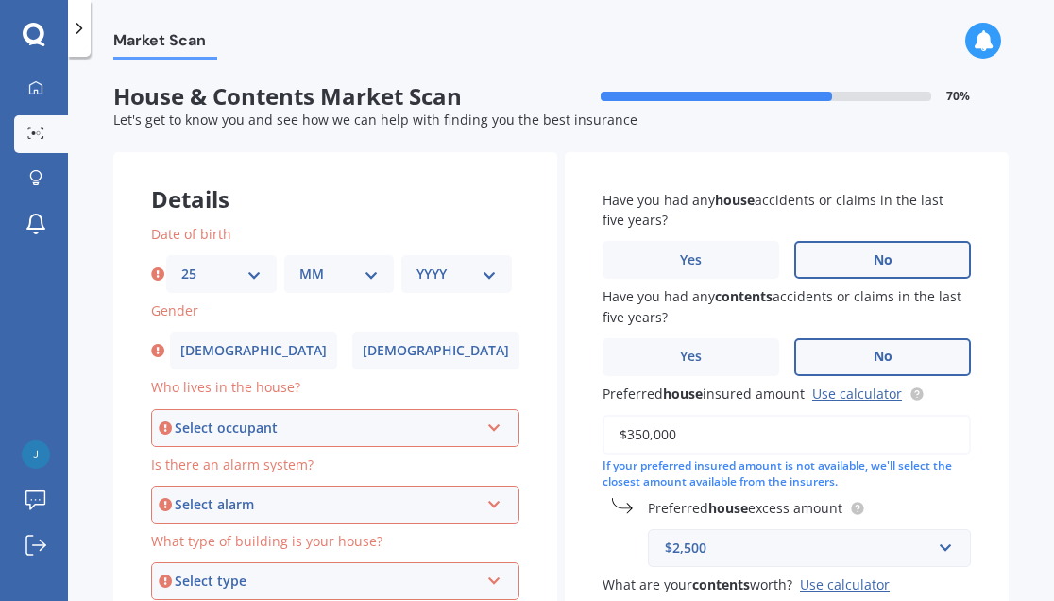
select select "01"
click at [299, 264] on select "MM 01 02 03 04 05 06 07 08 09 10 11 12" at bounding box center [339, 274] width 80 height 21
click at [434, 286] on div "YYYY 2009 2008 2007 2006 2005 2004 2003 2002 2001 2000 1999 1998 1997 1996 1995…" at bounding box center [456, 274] width 111 height 38
click at [451, 272] on select "YYYY 2009 2008 2007 2006 2005 2004 2003 2002 2001 2000 1999 1998 1997 1996 1995…" at bounding box center [457, 274] width 80 height 21
select select "1989"
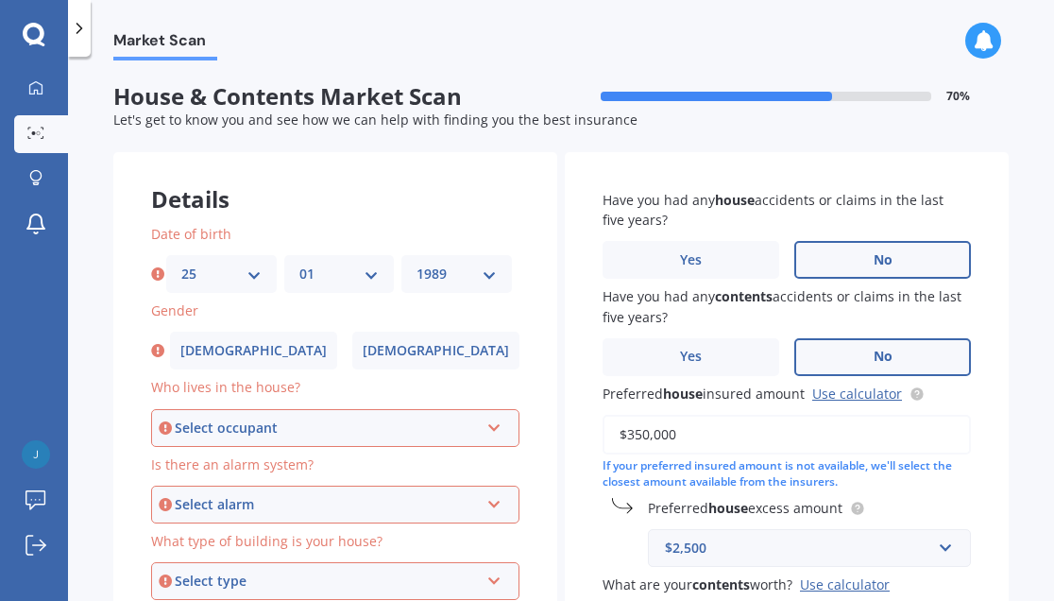
click at [417, 264] on select "YYYY 2009 2008 2007 2006 2005 2004 2003 2002 2001 2000 1999 1998 1997 1996 1995…" at bounding box center [457, 274] width 80 height 21
click at [261, 344] on span "Male" at bounding box center [254, 351] width 150 height 16
click at [0, 0] on input "Male" at bounding box center [0, 0] width 0 height 0
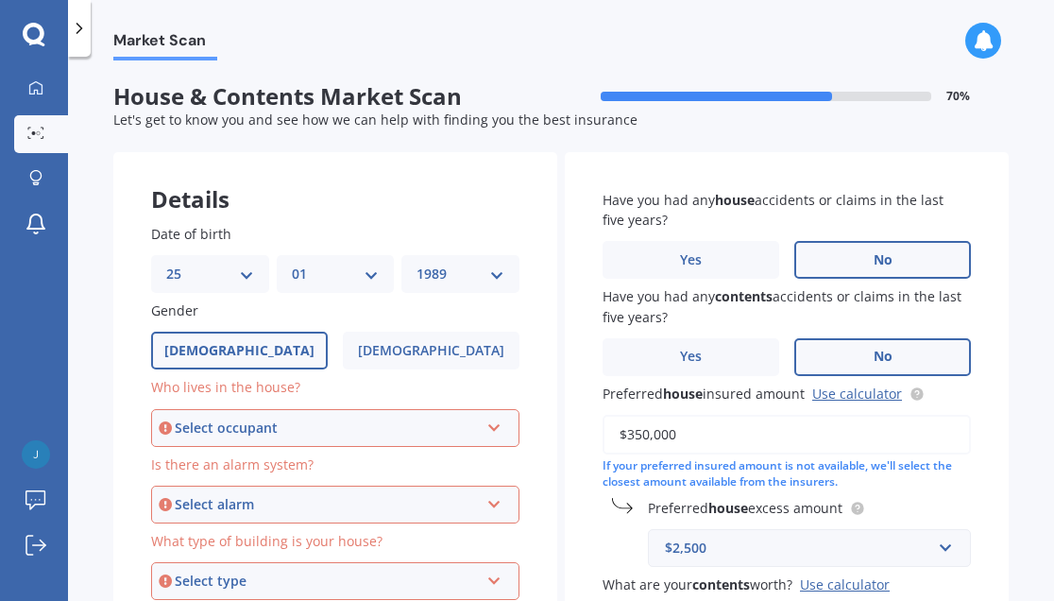
click at [348, 434] on div "Select occupant" at bounding box center [327, 427] width 304 height 21
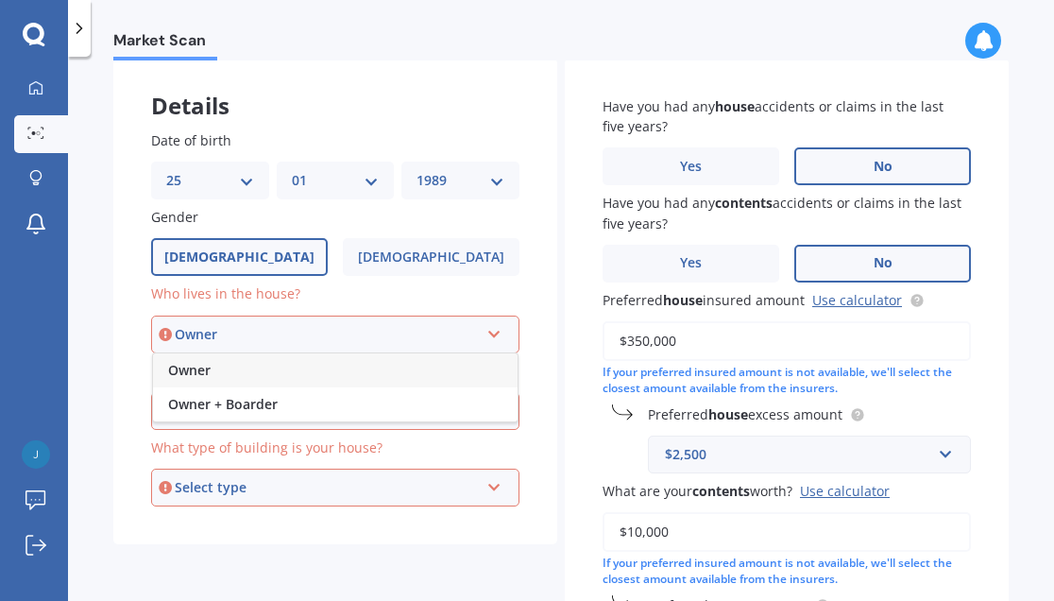
scroll to position [147, 0]
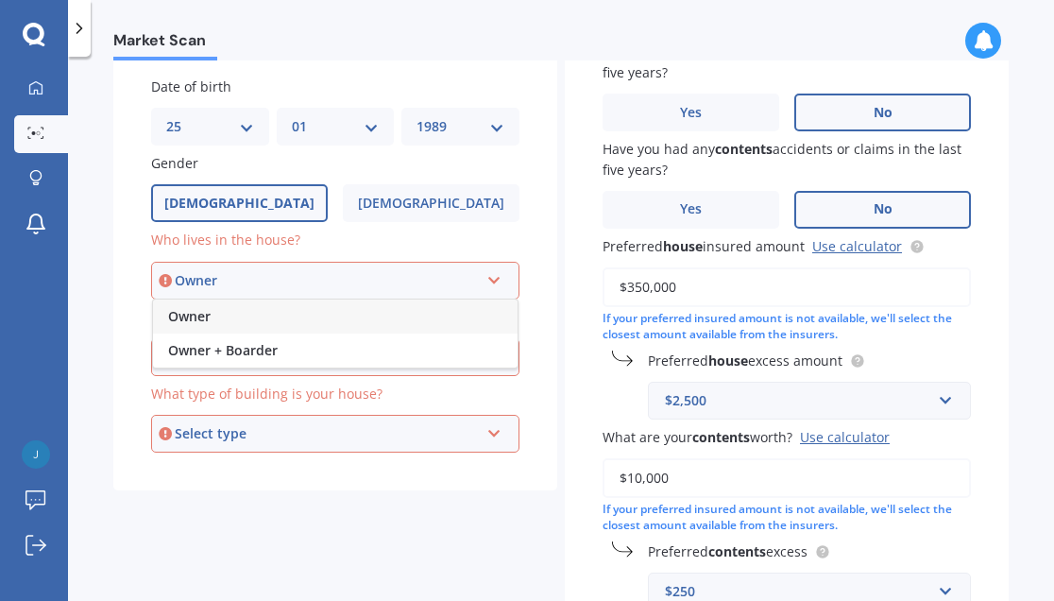
click at [332, 320] on div "Owner" at bounding box center [335, 316] width 365 height 34
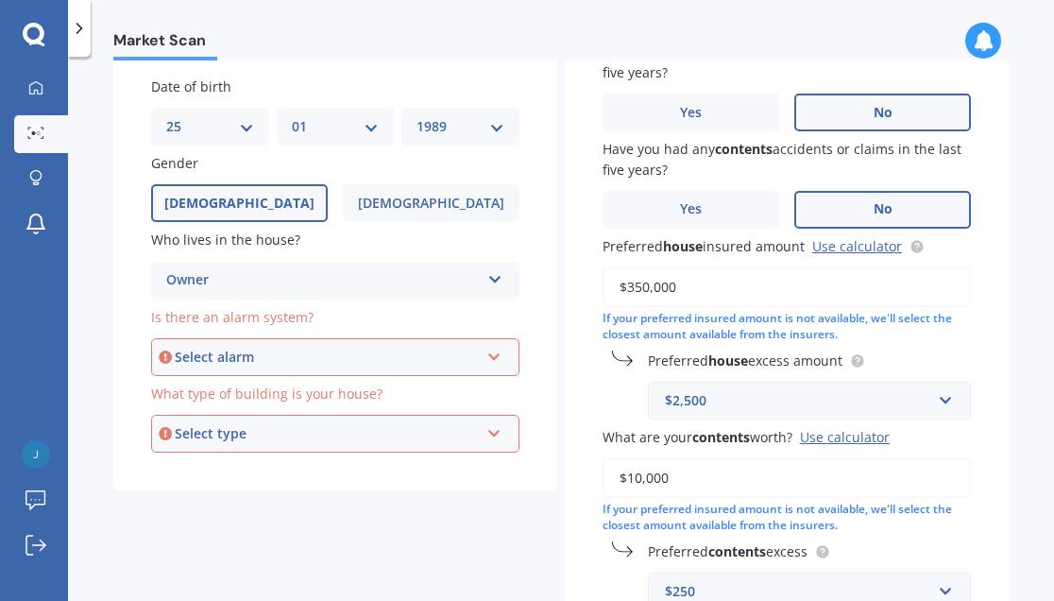
click at [345, 352] on div "Select alarm" at bounding box center [327, 357] width 304 height 21
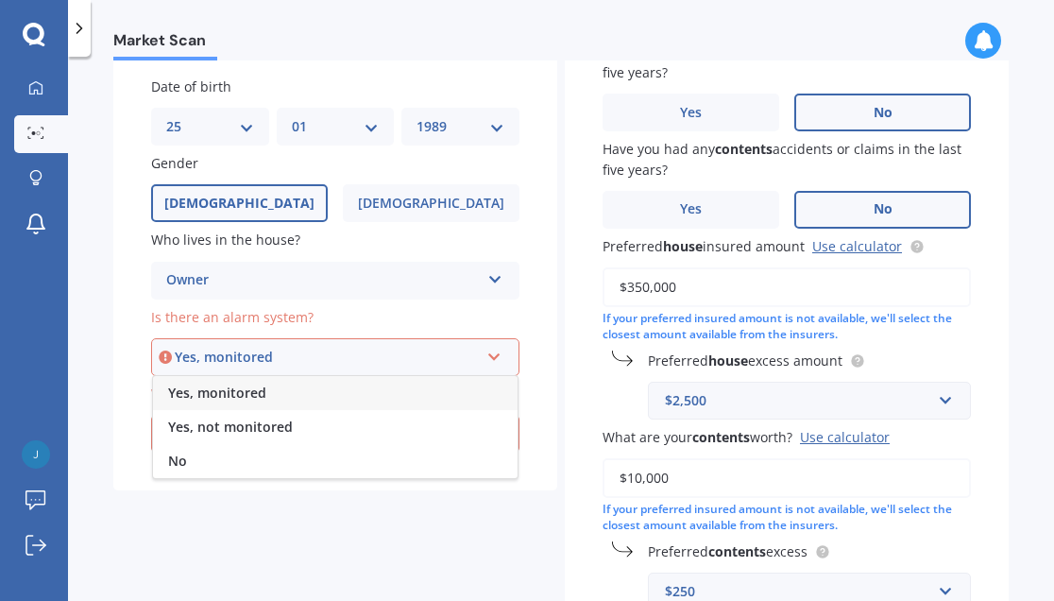
click at [359, 385] on div "Yes, monitored" at bounding box center [335, 393] width 365 height 34
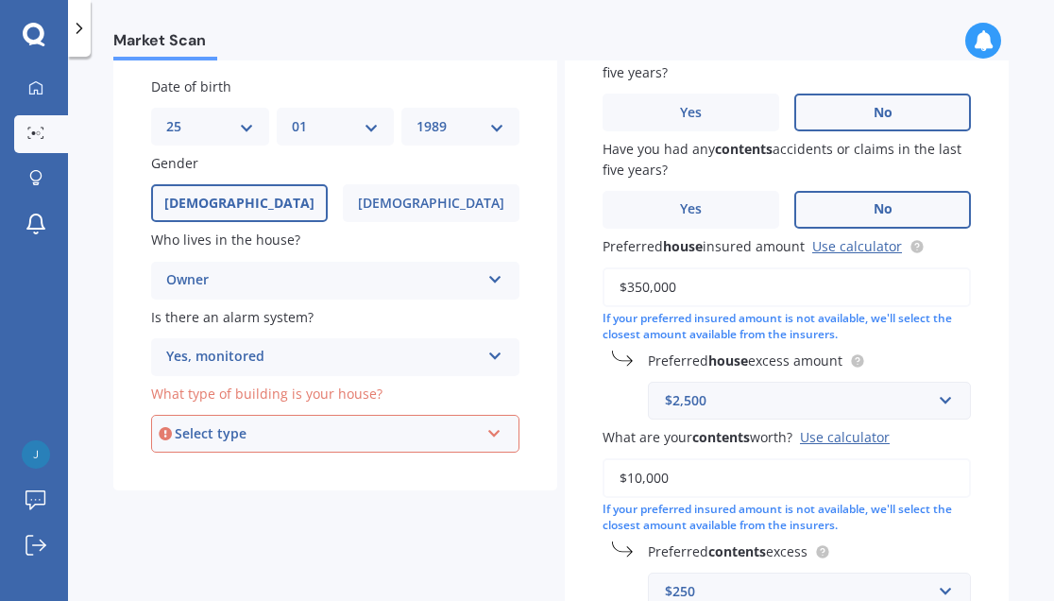
click at [452, 438] on div "Select type" at bounding box center [327, 433] width 304 height 21
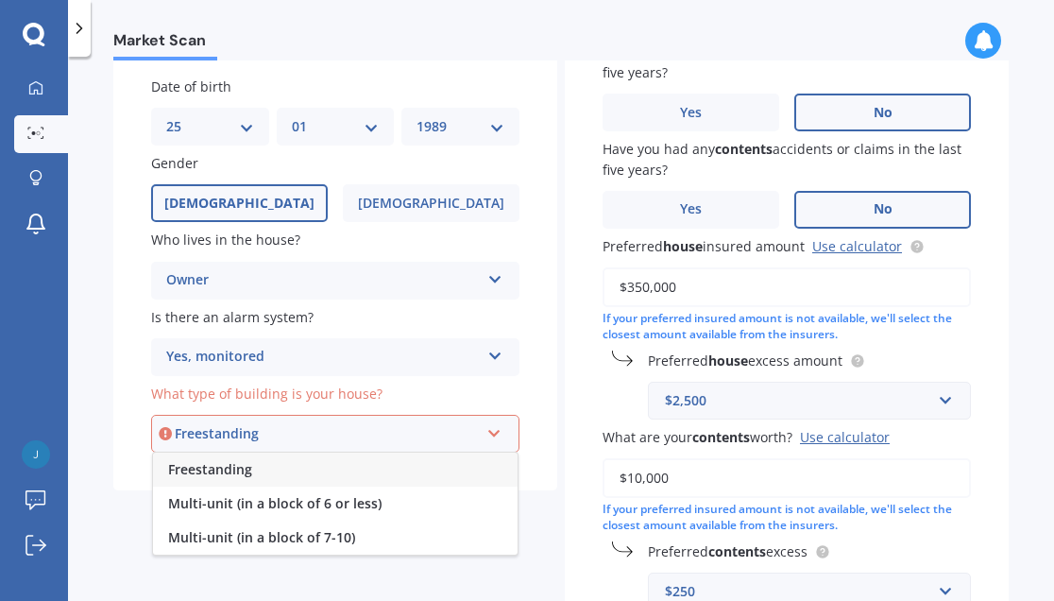
click at [445, 473] on div "Freestanding" at bounding box center [335, 469] width 365 height 34
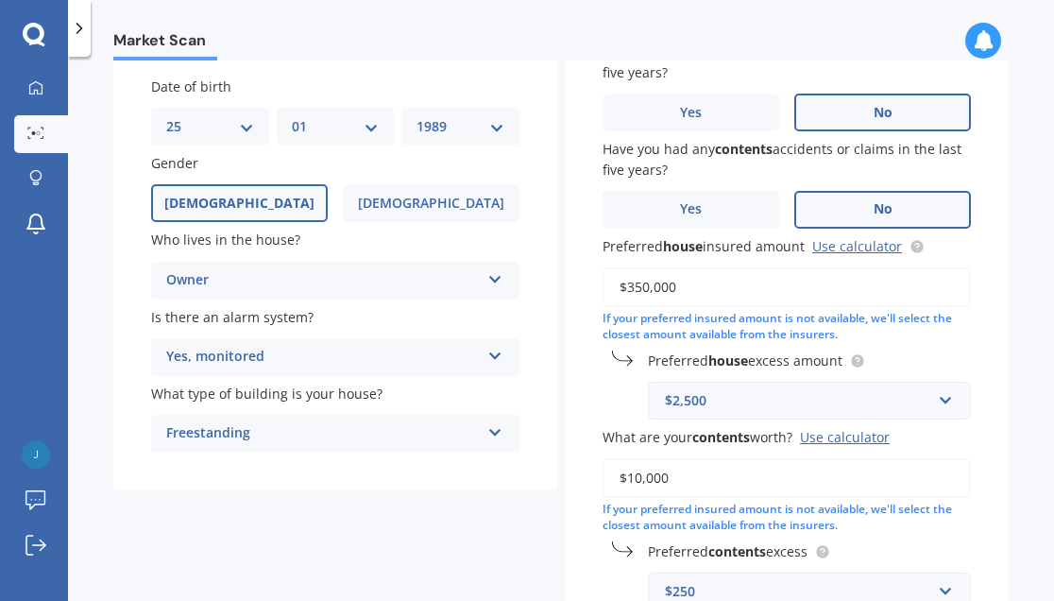
scroll to position [327, 0]
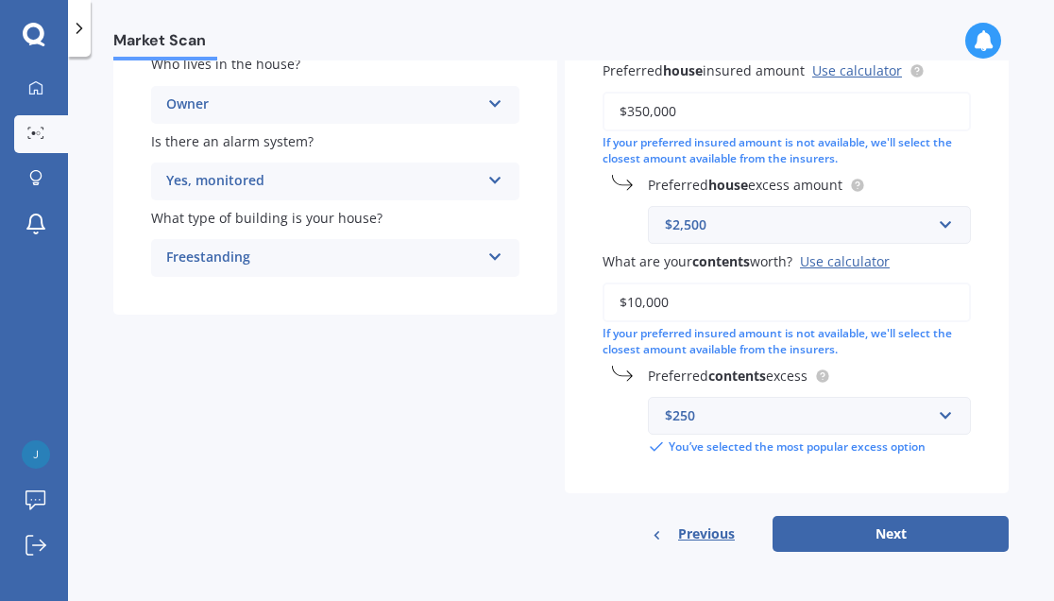
click at [417, 263] on div "Freestanding" at bounding box center [323, 258] width 314 height 23
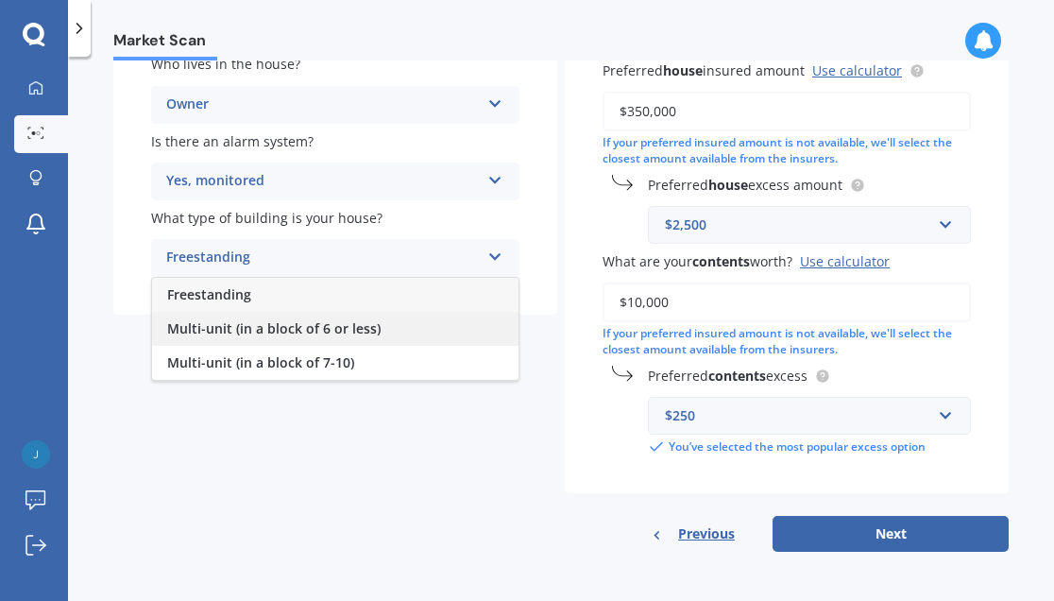
click at [426, 327] on div "Multi-unit (in a block of 6 or less)" at bounding box center [335, 329] width 366 height 34
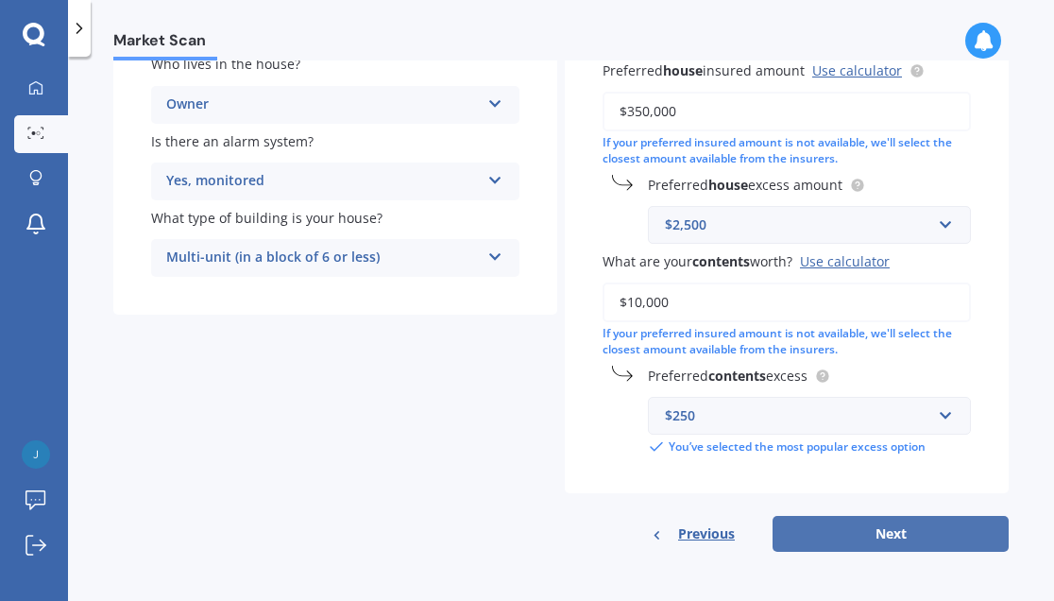
click at [879, 531] on button "Next" at bounding box center [891, 534] width 236 height 36
select select "25"
select select "01"
select select "1989"
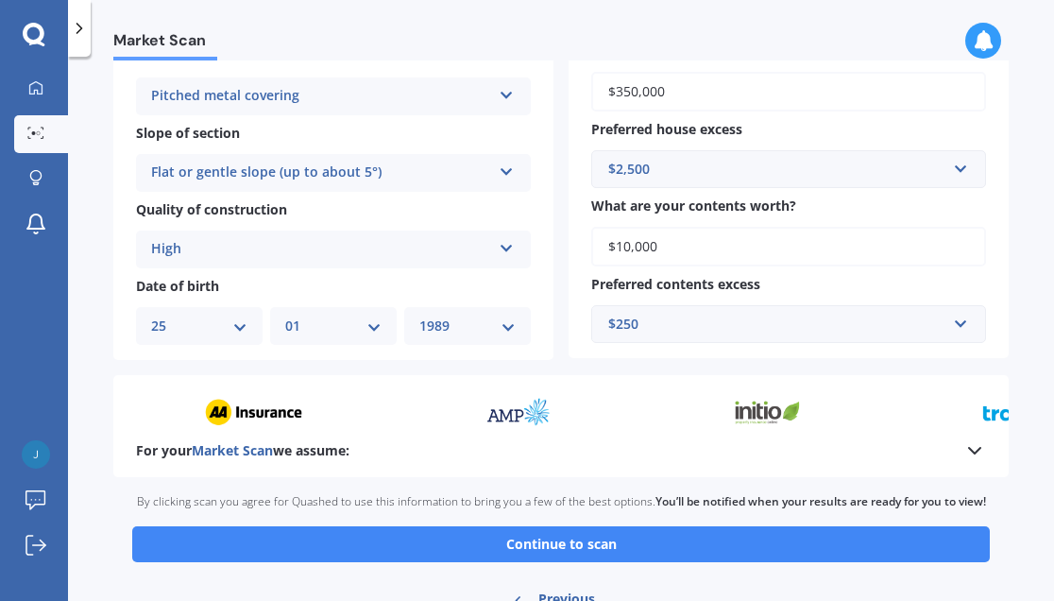
scroll to position [611, 0]
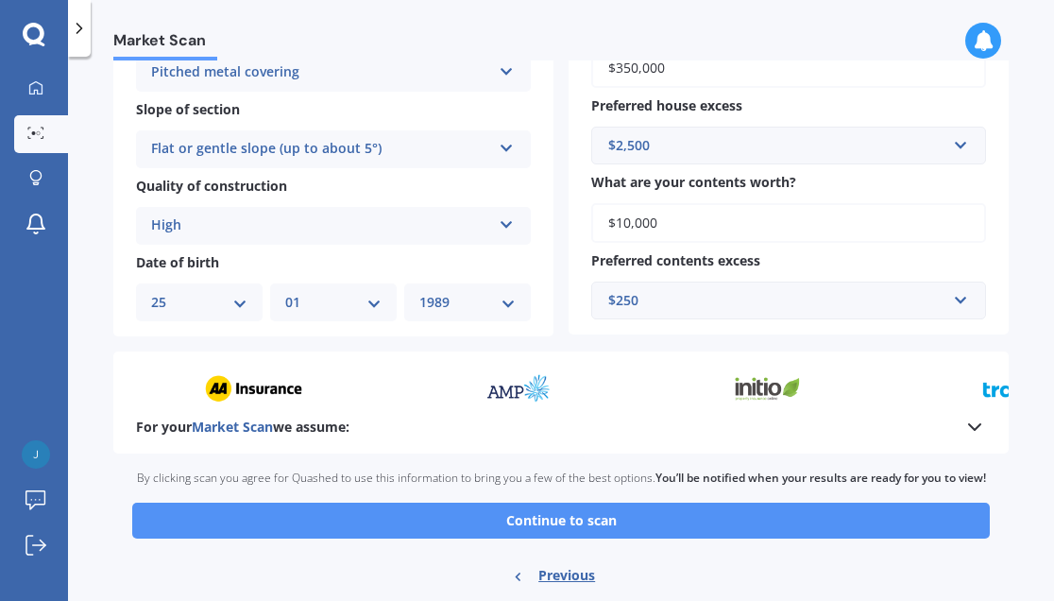
click at [644, 533] on button "Continue to scan" at bounding box center [561, 520] width 858 height 36
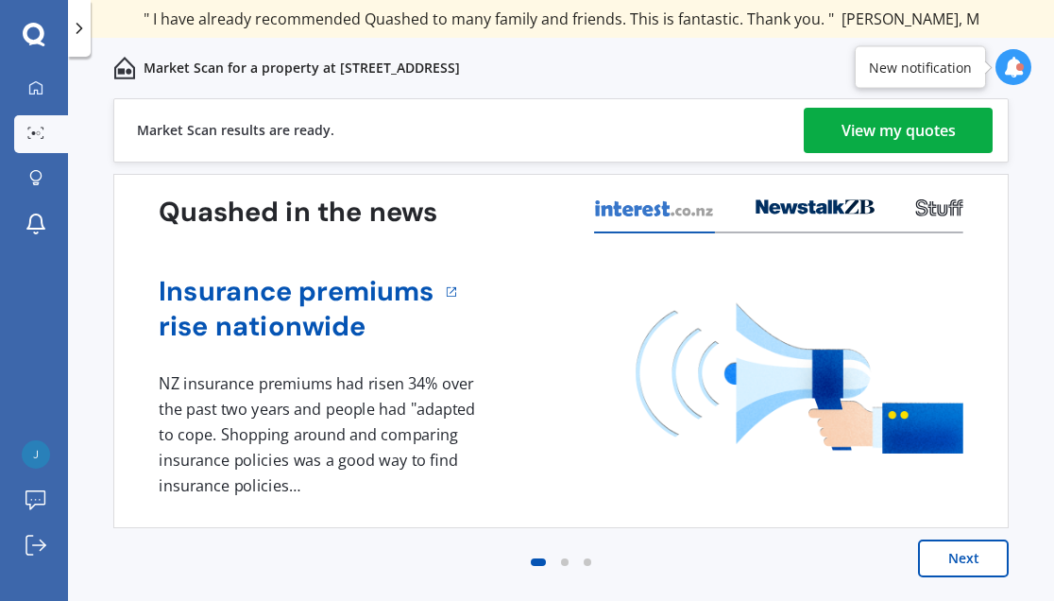
click at [884, 142] on div "View my quotes" at bounding box center [899, 130] width 114 height 45
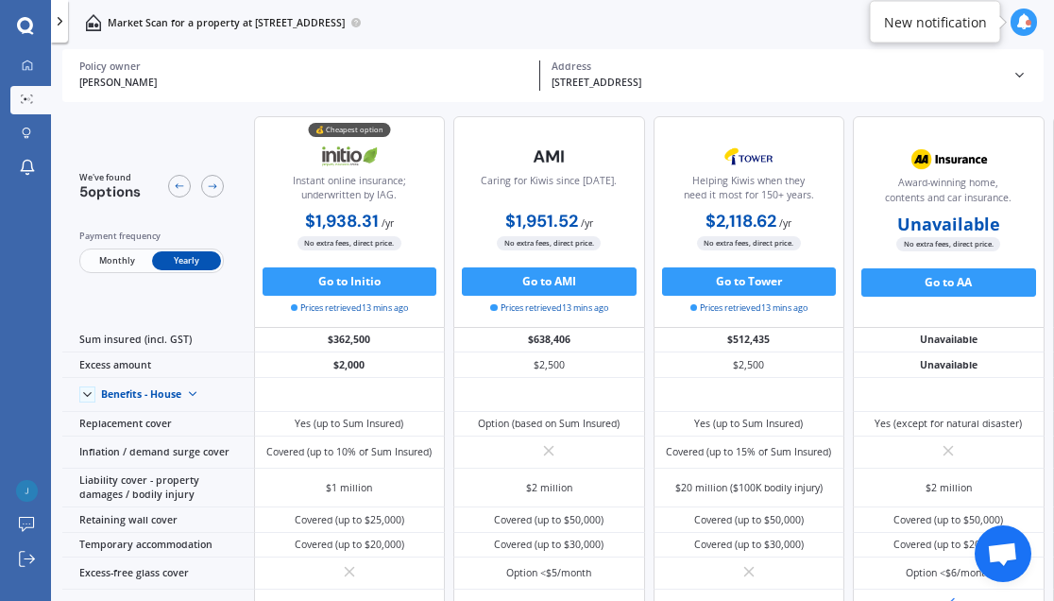
click at [24, 27] on icon at bounding box center [25, 26] width 17 height 18
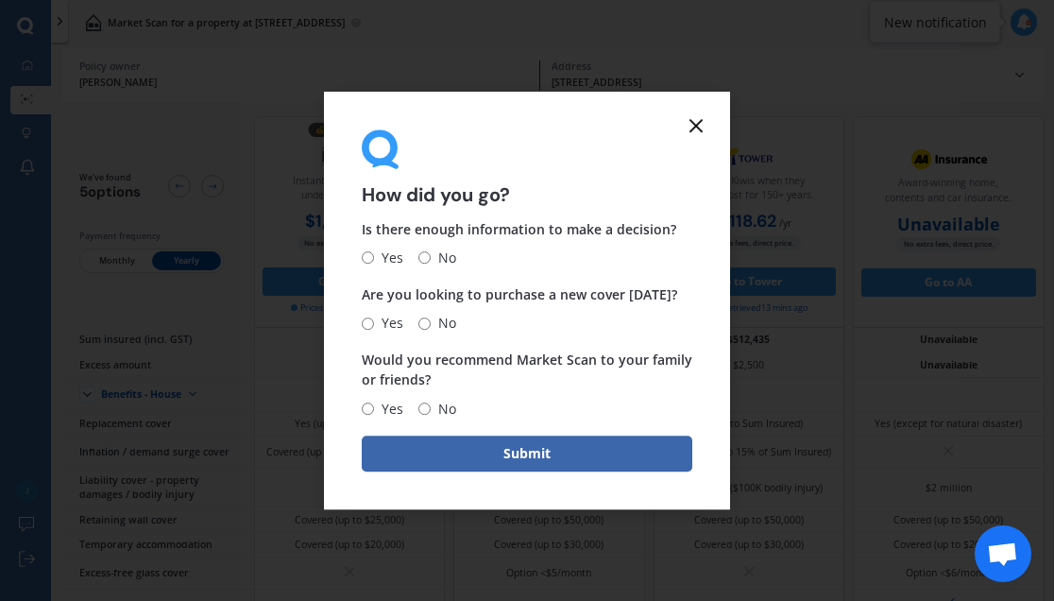
click at [696, 128] on icon at bounding box center [696, 125] width 23 height 23
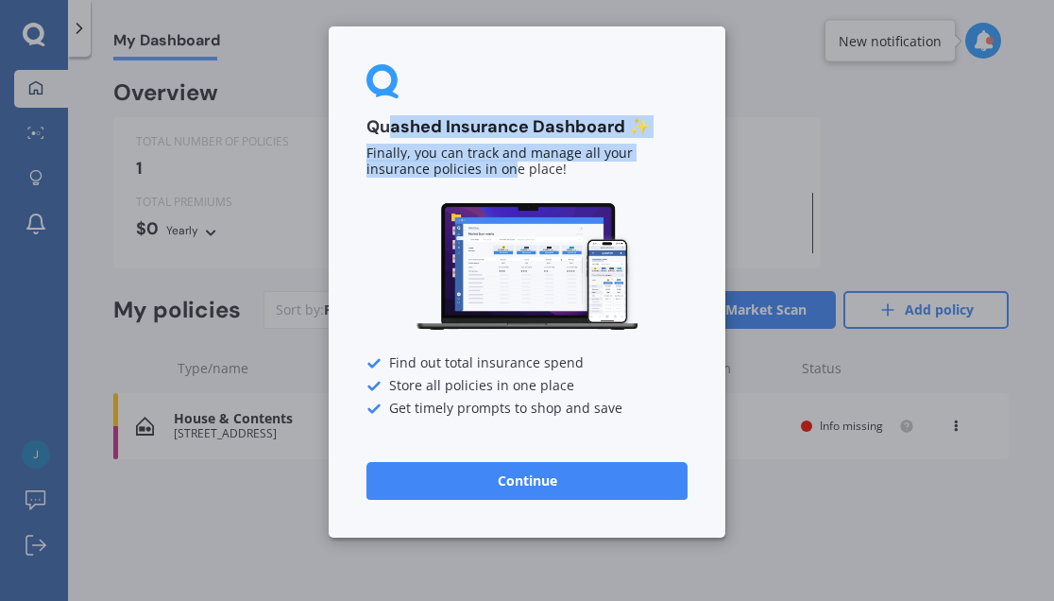
drag, startPoint x: 385, startPoint y: 137, endPoint x: 448, endPoint y: 164, distance: 68.1
click at [446, 163] on div "Quashed Insurance Dashboard ✨ Finally, you can track and manage all your insura…" at bounding box center [527, 281] width 397 height 511
click at [450, 164] on p "Finally, you can track and manage all your insurance policies in one place!" at bounding box center [526, 161] width 321 height 32
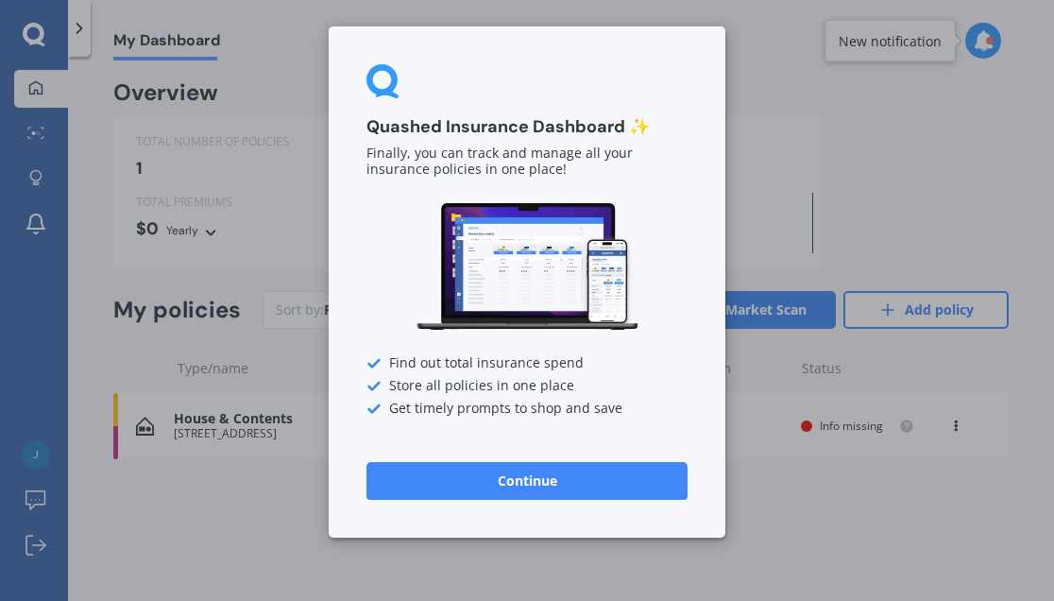
click at [555, 477] on button "Continue" at bounding box center [526, 481] width 321 height 38
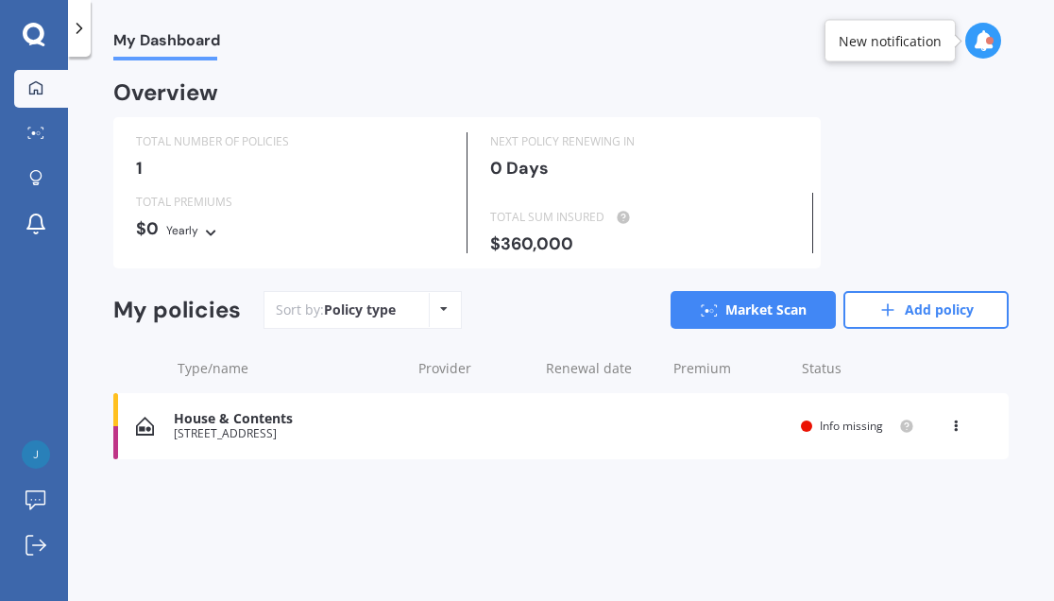
click at [32, 24] on icon at bounding box center [34, 34] width 22 height 22
